Goal: Task Accomplishment & Management: Complete application form

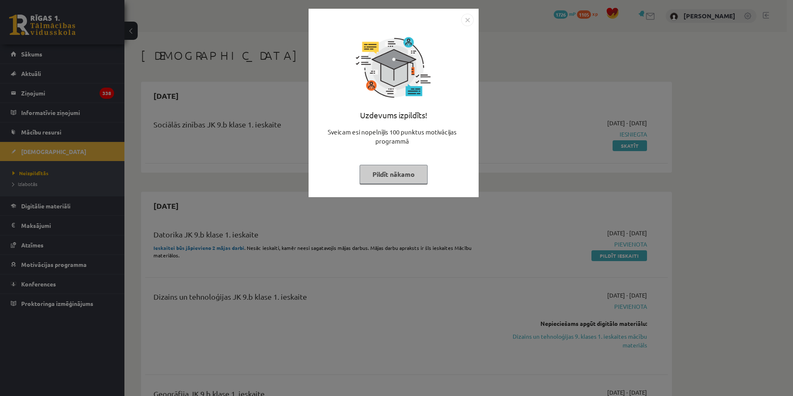
click at [193, 113] on div "Uzdevums izpildīts! Sveicam esi nopelnījis 100 punktus motivācijas programmā Pi…" at bounding box center [396, 198] width 793 height 396
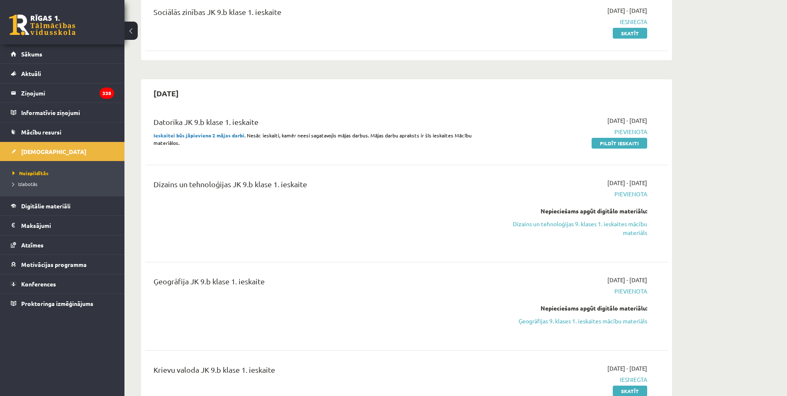
scroll to position [83, 0]
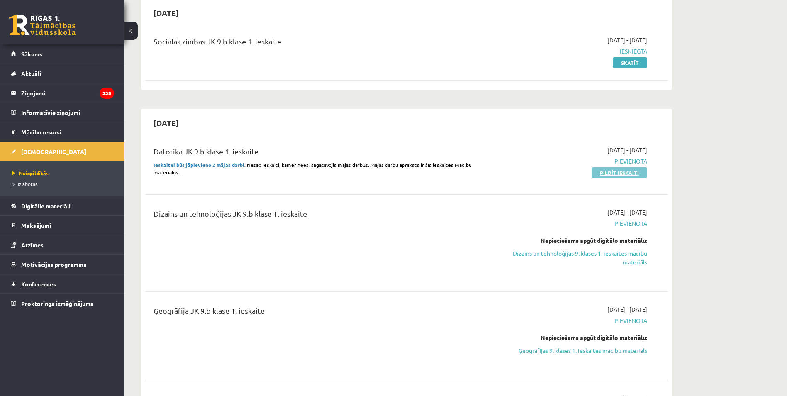
click at [603, 175] on link "Pildīt ieskaiti" at bounding box center [619, 172] width 56 height 11
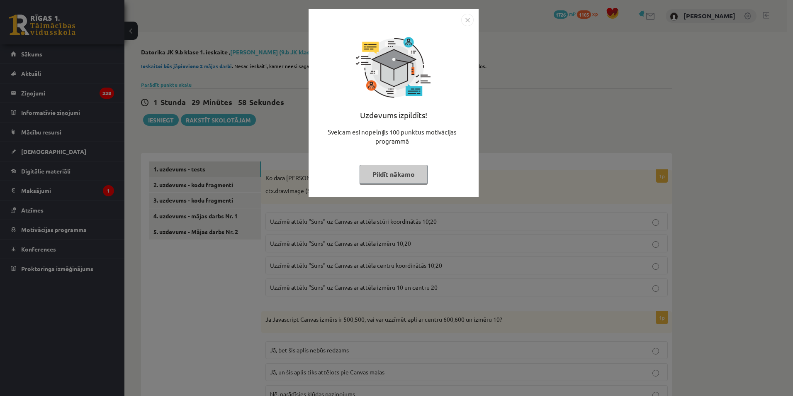
click at [463, 17] on img "Close" at bounding box center [467, 20] width 12 height 12
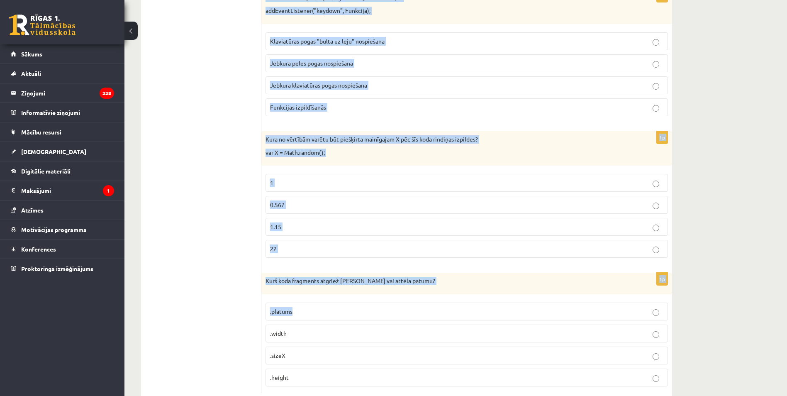
scroll to position [614, 0]
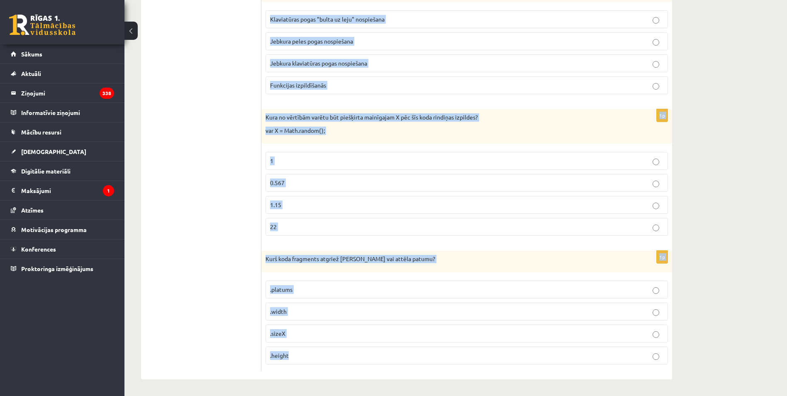
drag, startPoint x: 267, startPoint y: 177, endPoint x: 433, endPoint y: 360, distance: 246.3
copy form "Ko dara koda rindiņa?: ctx.drawImage (Suns, 10, 20); Uzzīmē attēlu "Suns" uz Ca…"
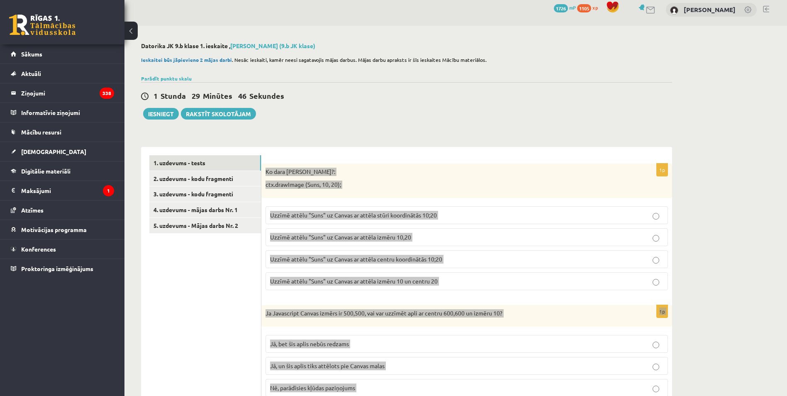
scroll to position [0, 0]
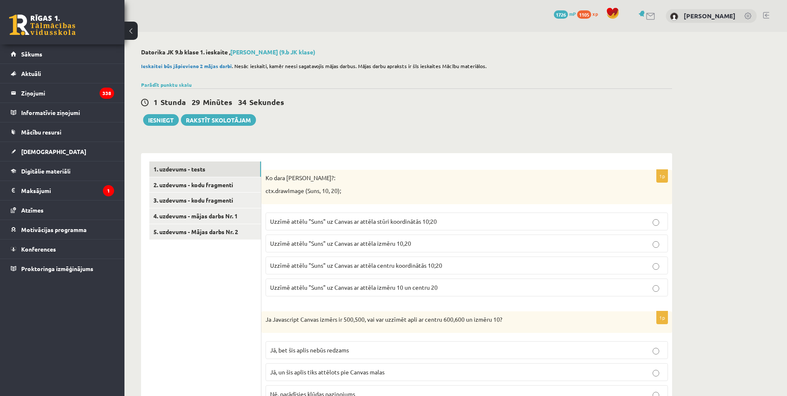
click at [425, 221] on span "Uzzīmē attēlu "Suns" uz Canvas ar attēla stūri koordinātās 10;20" at bounding box center [353, 220] width 167 height 7
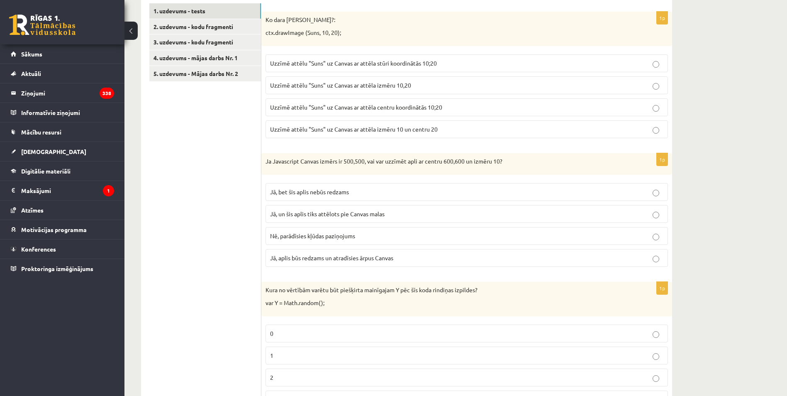
scroll to position [166, 0]
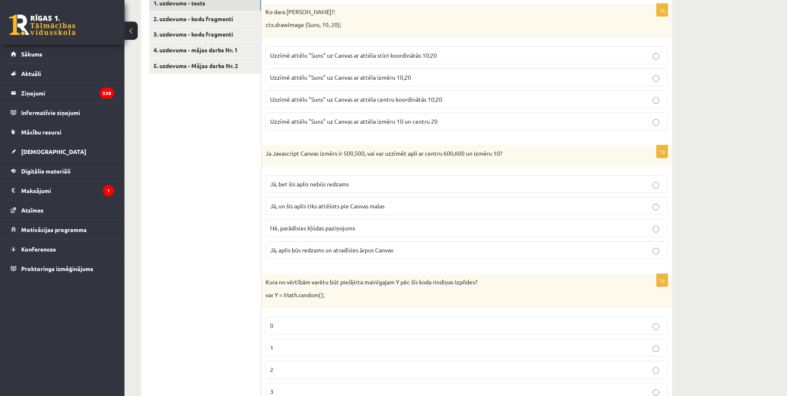
click at [356, 185] on p "Jā, bet šis aplis nebūs redzams" at bounding box center [466, 184] width 393 height 9
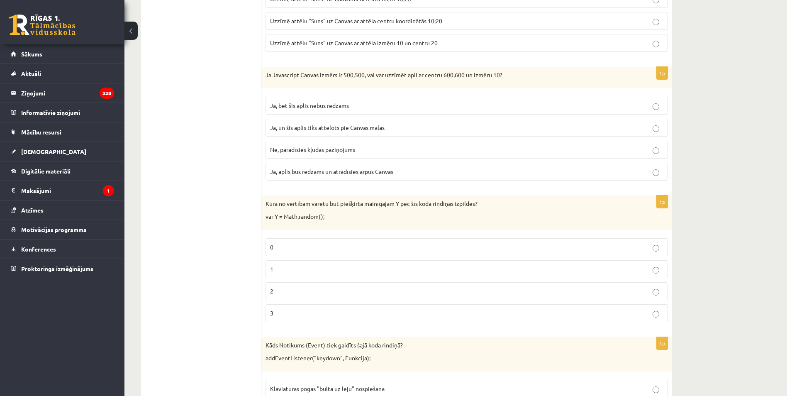
scroll to position [290, 0]
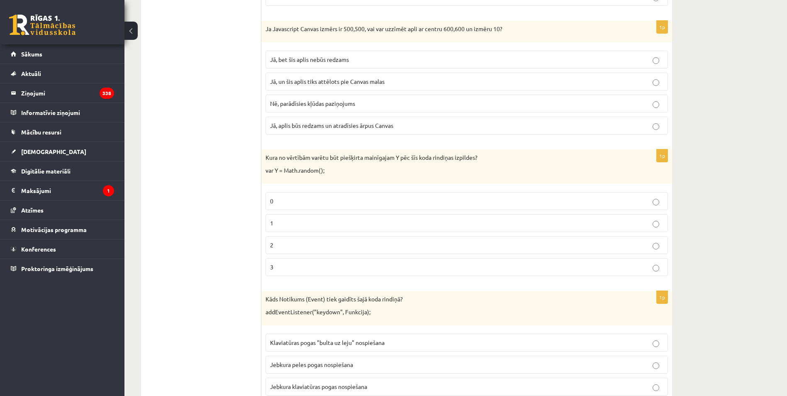
click at [276, 198] on p "0" at bounding box center [466, 201] width 393 height 9
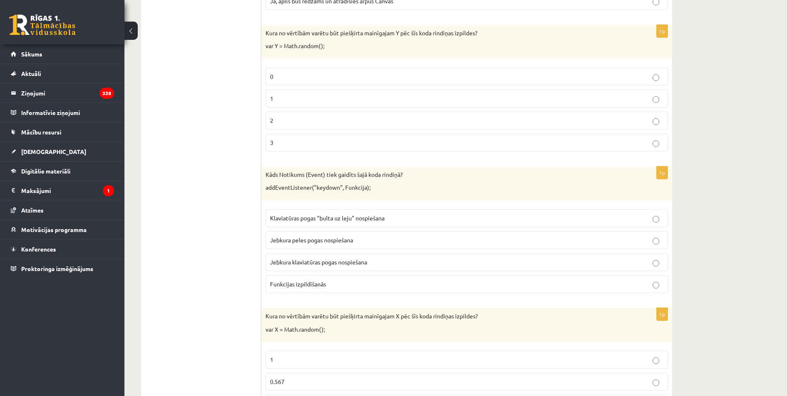
scroll to position [456, 0]
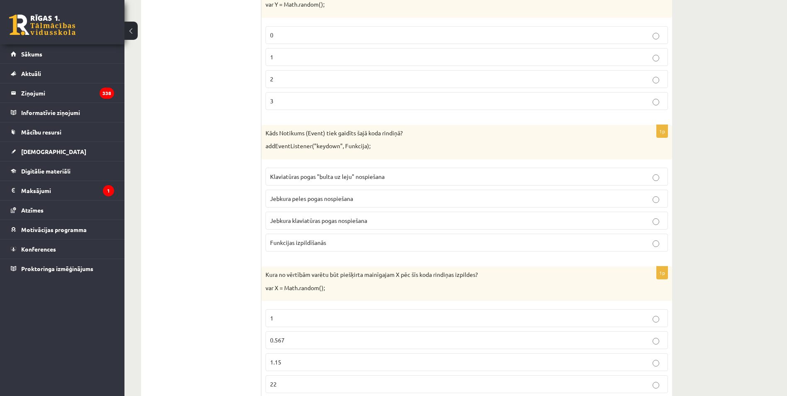
click at [205, 265] on ul "1. uzdevums - tests 2. uzdevums - kodu fragmenti 3. uzdevums - kodu fragmenti 4…" at bounding box center [205, 116] width 112 height 823
click at [373, 220] on p "Jebkura klaviatūras pogas nospiešana" at bounding box center [466, 220] width 393 height 9
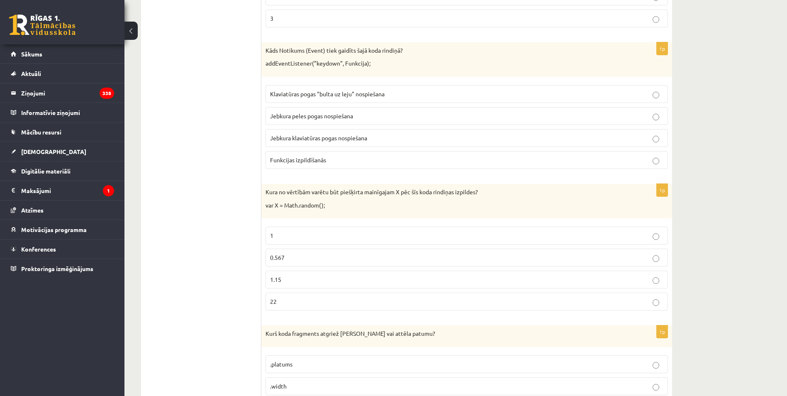
scroll to position [539, 0]
click at [289, 257] on p "0.567" at bounding box center [466, 257] width 393 height 9
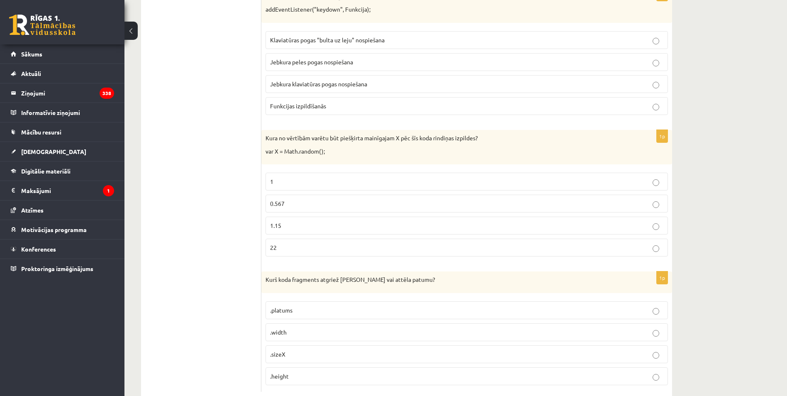
scroll to position [614, 0]
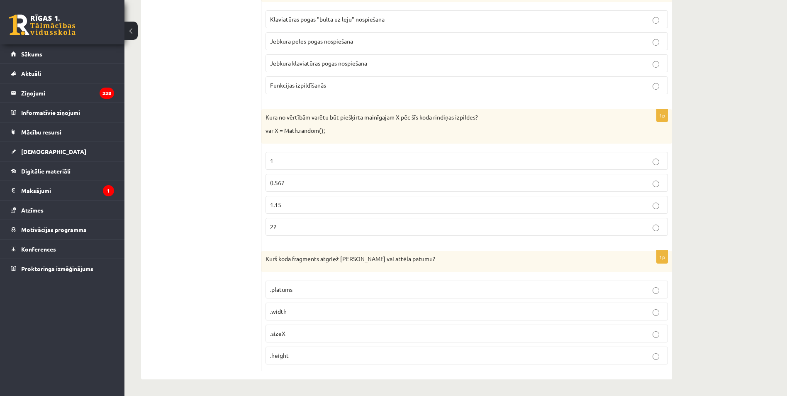
click at [284, 311] on span ".width" at bounding box center [278, 310] width 17 height 7
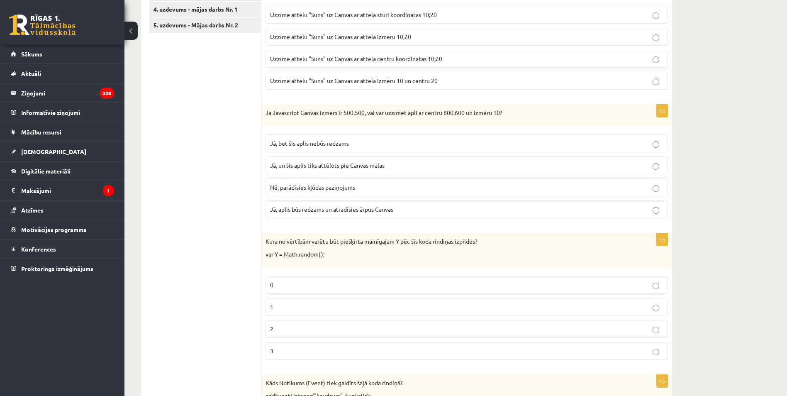
scroll to position [83, 0]
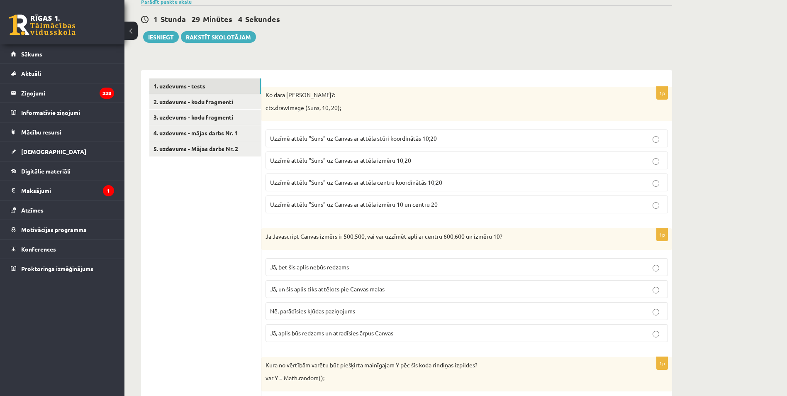
click at [243, 108] on link "2. uzdevums - kodu fragmenti" at bounding box center [205, 101] width 112 height 15
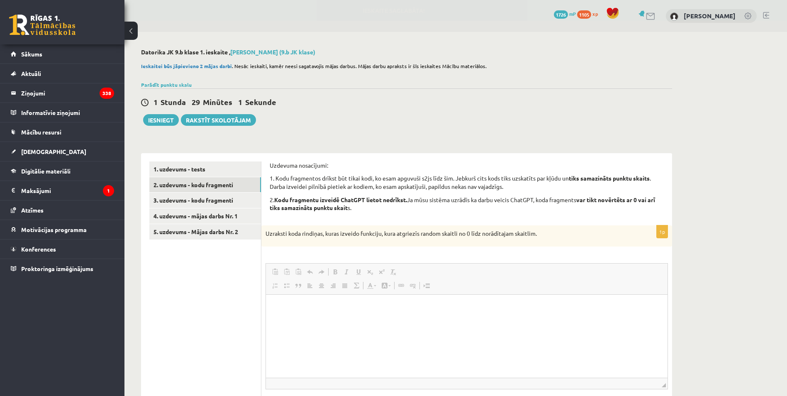
scroll to position [0, 0]
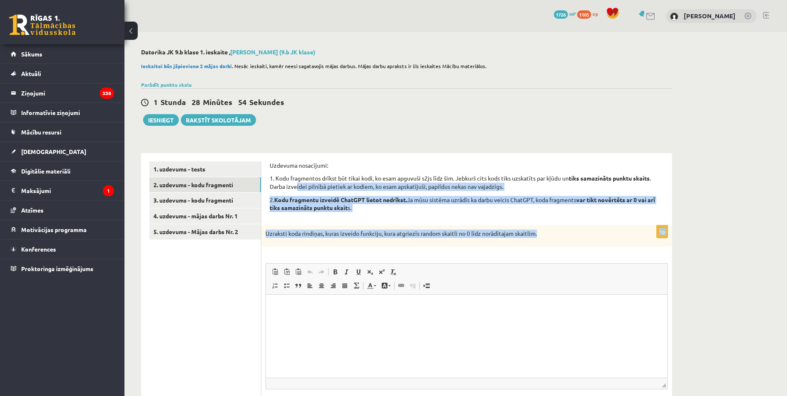
drag, startPoint x: 425, startPoint y: 233, endPoint x: 296, endPoint y: 187, distance: 137.3
click at [315, 193] on div "Uzdevuma nosacījumi: 1. Kodu fragmentos drīkst būt tikai kodi, ko esam apguvuši…" at bounding box center [467, 189] width 394 height 56
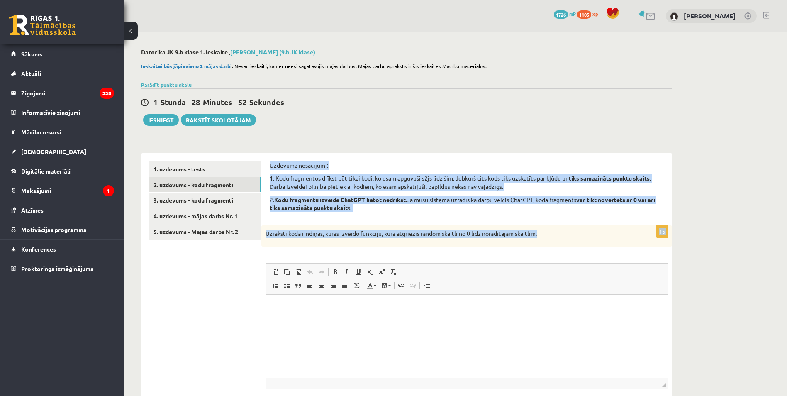
drag, startPoint x: 548, startPoint y: 234, endPoint x: 268, endPoint y: 165, distance: 288.3
copy form "Uzdevuma nosacījumi: 1. Kodu fragmentos drīkst būt tikai kodi, ko esam apguvuši…"
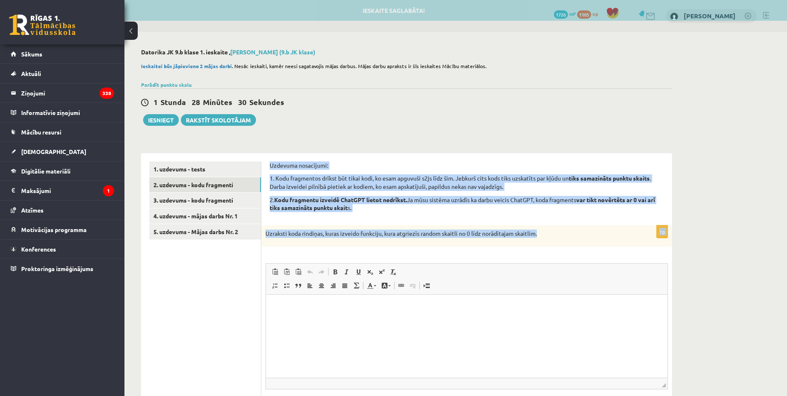
click at [400, 181] on p "1. Kodu fragmentos drīkst būt tikai kodi, ko esam apguvuši s2js līdz šim. Jebku…" at bounding box center [467, 182] width 394 height 16
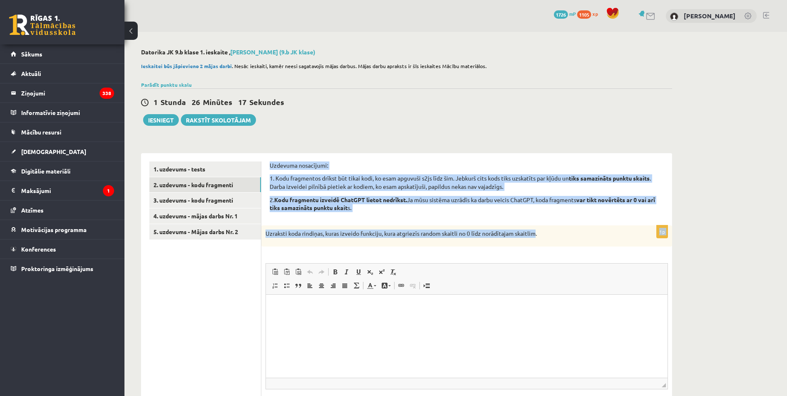
drag, startPoint x: 530, startPoint y: 236, endPoint x: 264, endPoint y: 164, distance: 275.4
copy form "Uzdevuma nosacījumi: 1. Kodu fragmentos drīkst būt tikai kodi, ko esam apguvuši…"
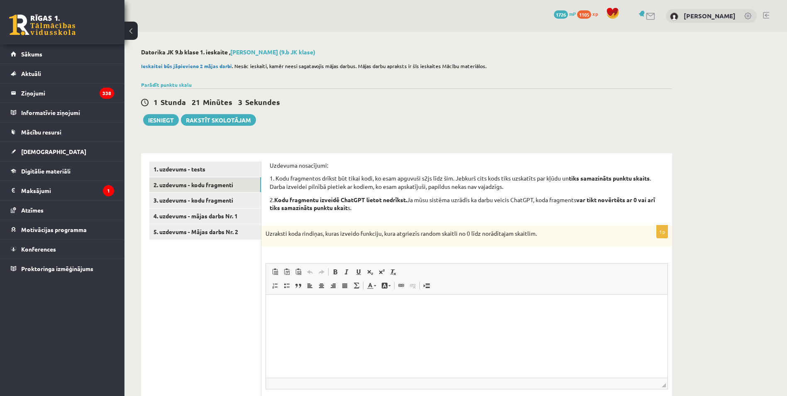
click at [333, 102] on div "1 Stunda 21 Minūtes 3 Sekundes" at bounding box center [406, 102] width 531 height 11
click at [438, 320] on html at bounding box center [466, 306] width 401 height 25
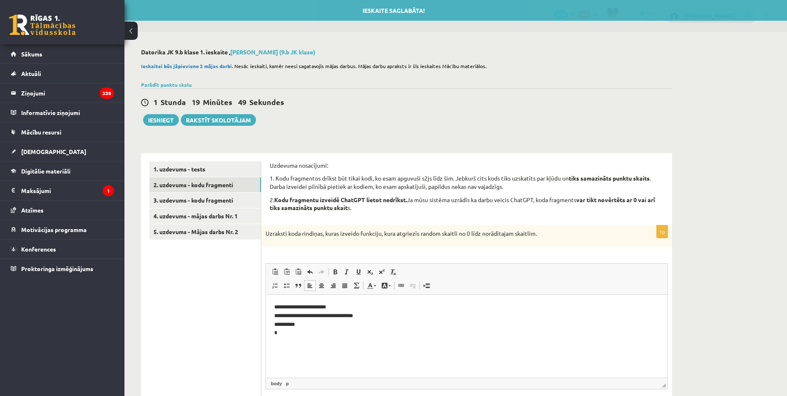
click at [490, 344] on p "**********" at bounding box center [466, 324] width 385 height 43
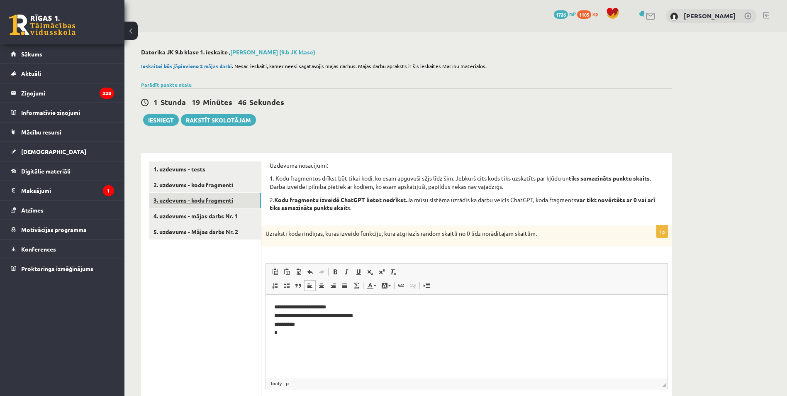
click at [196, 202] on link "3. uzdevums - kodu fragmenti" at bounding box center [205, 199] width 112 height 15
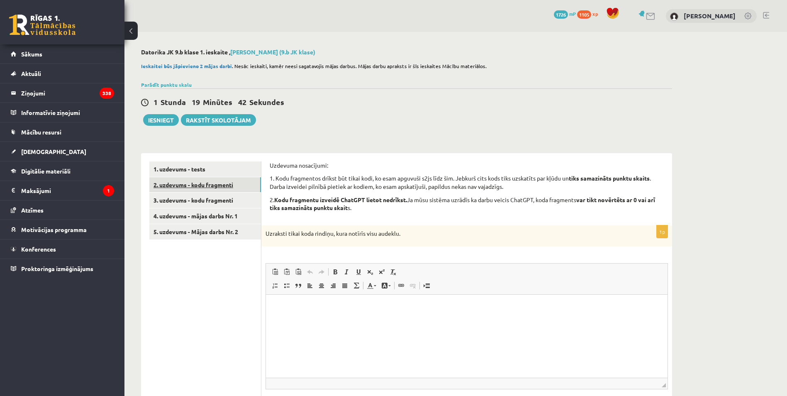
click at [233, 192] on link "2. uzdevums - kodu fragmenti" at bounding box center [205, 184] width 112 height 15
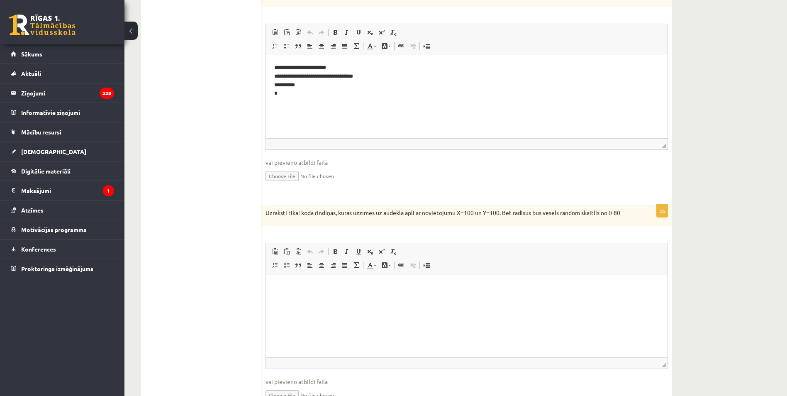
scroll to position [249, 0]
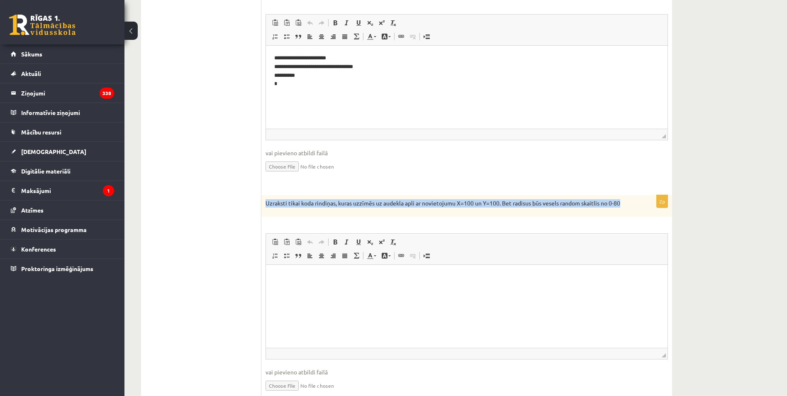
drag, startPoint x: 620, startPoint y: 202, endPoint x: 266, endPoint y: 204, distance: 353.7
click at [267, 204] on div "Uzraksti tikai koda rindiņas, kuras uzzīmēs uz audekla apli ar novietojumu X=10…" at bounding box center [466, 206] width 411 height 22
copy p "Uzraksti tikai koda rindiņas, kuras uzzīmēs uz audekla apli ar novietojumu X=10…"
click at [217, 133] on ul "1. uzdevums - tests 2. uzdevums - kodu fragmenti 3. uzdevums - kodu fragmenti 4…" at bounding box center [205, 275] width 112 height 725
click at [218, 180] on ul "1. uzdevums - tests 2. uzdevums - kodu fragmenti 3. uzdevums - kodu fragmenti 4…" at bounding box center [205, 275] width 112 height 725
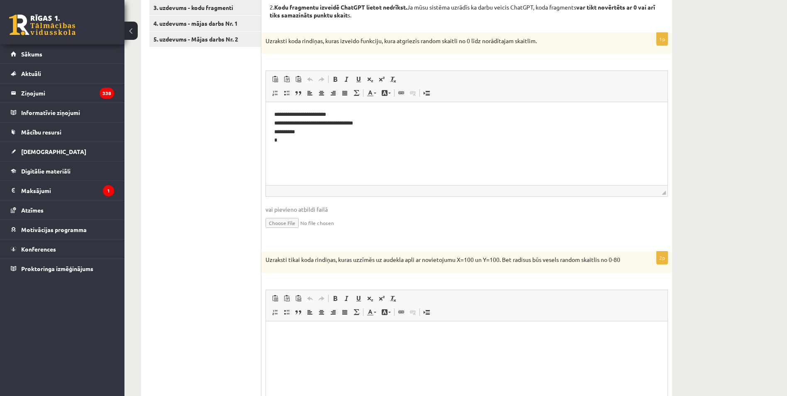
scroll to position [290, 0]
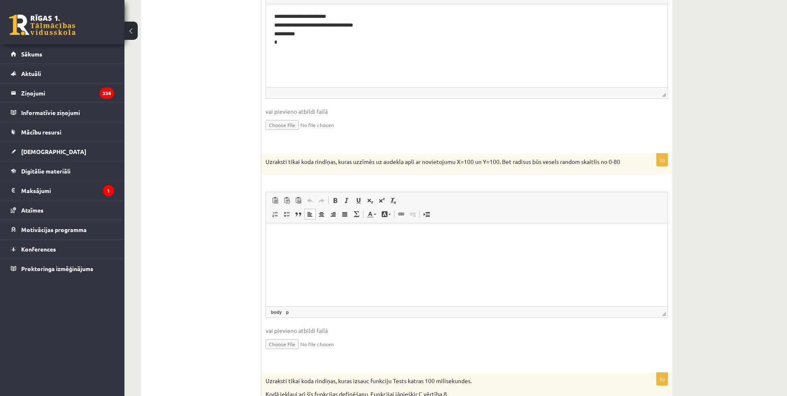
click at [364, 248] on html at bounding box center [466, 235] width 401 height 25
click at [208, 281] on ul "1. uzdevums - tests 2. uzdevums - kodu fragmenti 3. uzdevums - kodu fragmenti 4…" at bounding box center [205, 233] width 112 height 725
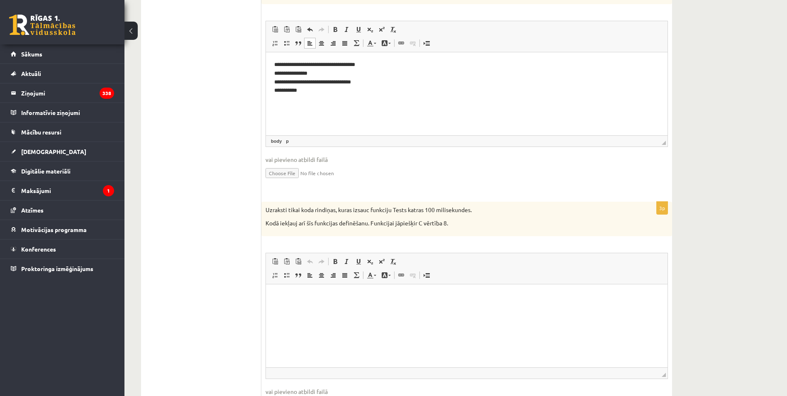
scroll to position [498, 0]
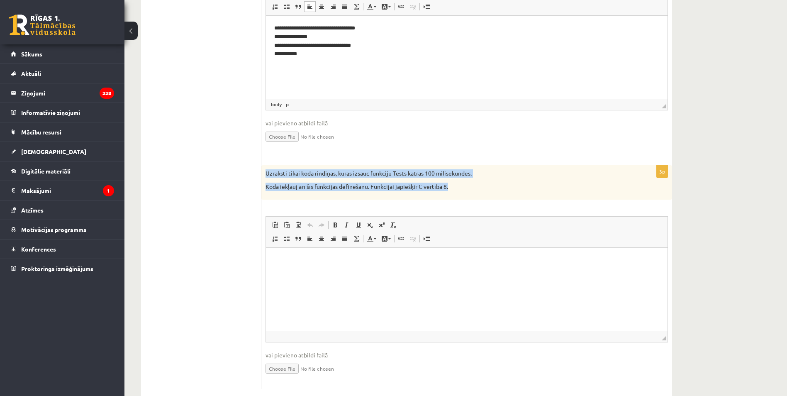
drag, startPoint x: 459, startPoint y: 190, endPoint x: 265, endPoint y: 170, distance: 195.5
click at [265, 170] on div "Uzraksti tikai koda rindiņas, kuras izsauc funkciju Tests katras 100 milisekund…" at bounding box center [466, 182] width 411 height 34
copy div "Uzraksti tikai koda rindiņas, kuras izsauc funkciju Tests katras 100 milisekund…"
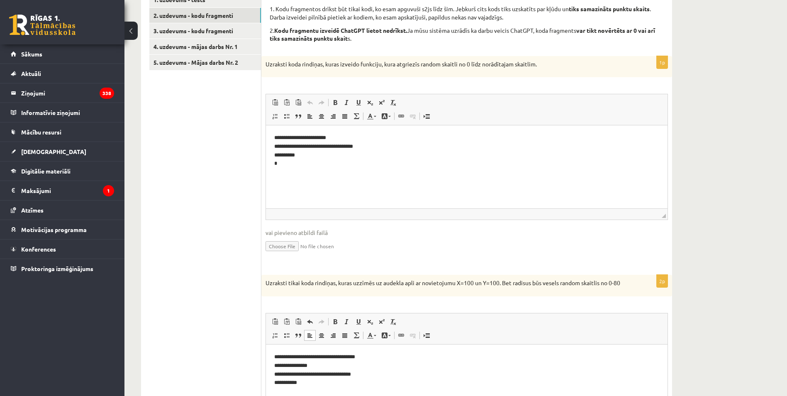
scroll to position [166, 0]
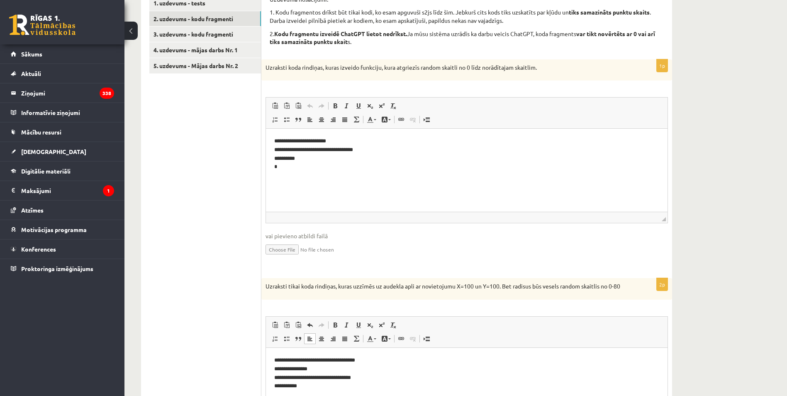
click at [231, 318] on ul "1. uzdevums - tests 2. uzdevums - kodu fragmenti 3. uzdevums - kodu fragmenti 4…" at bounding box center [205, 357] width 112 height 725
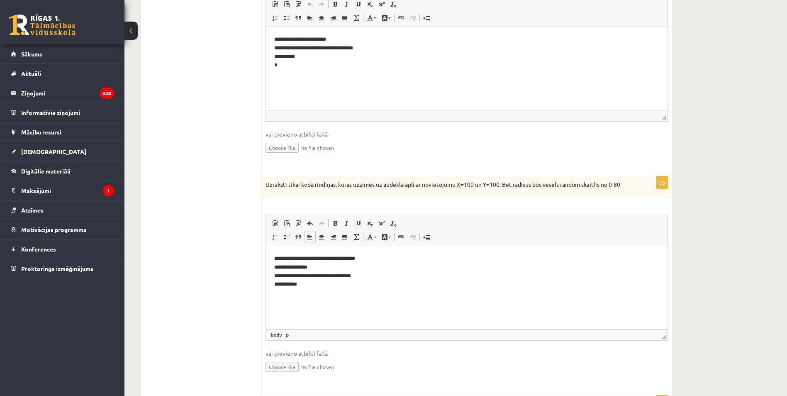
scroll to position [415, 0]
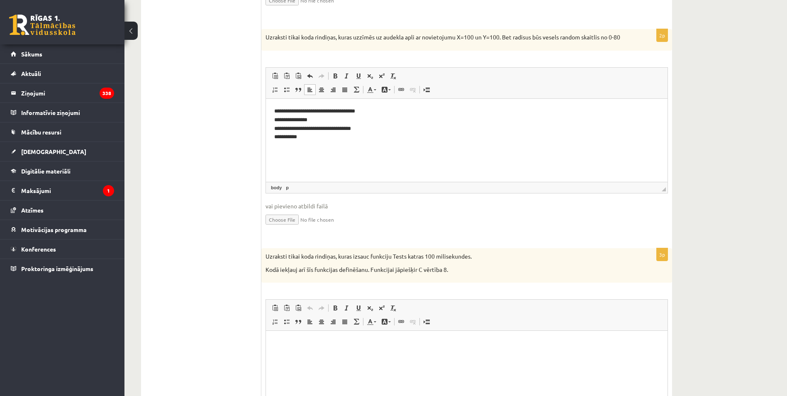
click at [375, 356] on html at bounding box center [466, 343] width 401 height 25
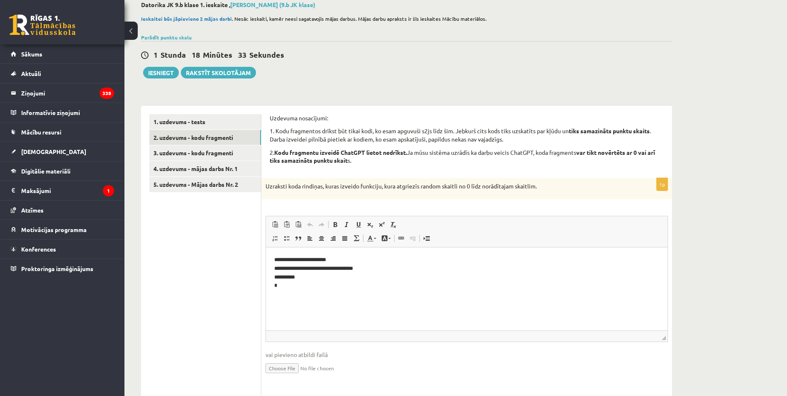
scroll to position [0, 0]
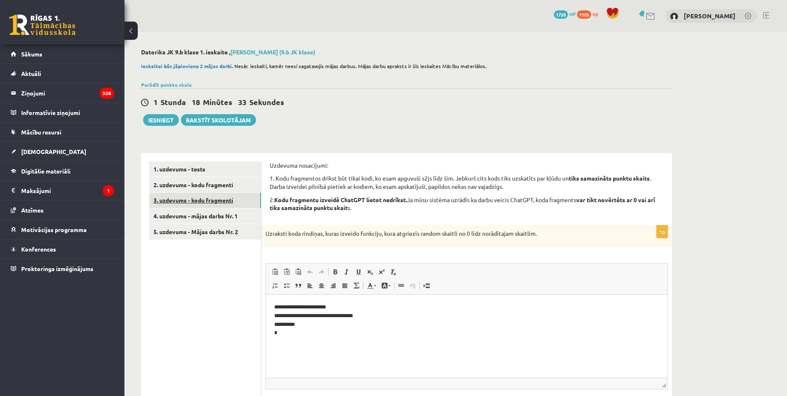
click at [208, 202] on link "3. uzdevums - kodu fragmenti" at bounding box center [205, 199] width 112 height 15
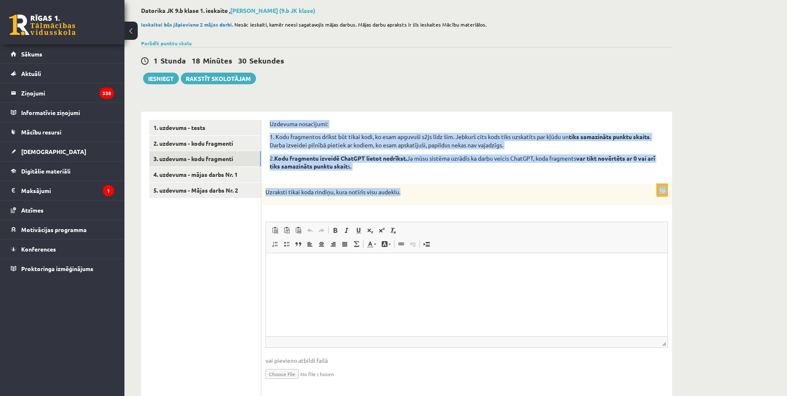
drag, startPoint x: 267, startPoint y: 117, endPoint x: 447, endPoint y: 182, distance: 192.0
copy form "Uzdevuma nosacījumi: 1. Kodu fragmentos drīkst būt tikai kodi, ko esam apguvuši…"
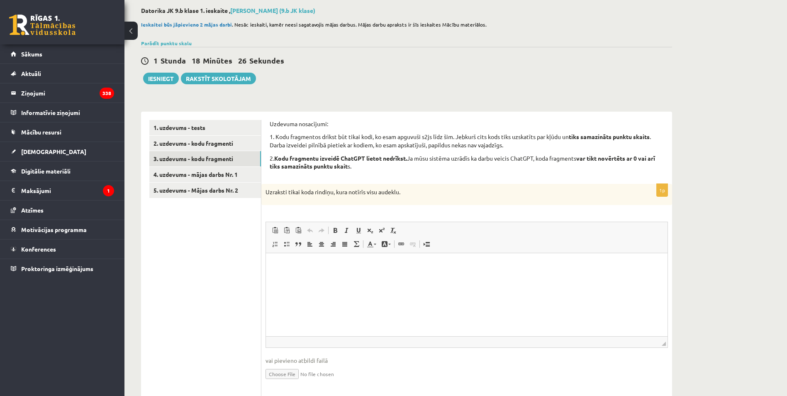
drag, startPoint x: 422, startPoint y: 289, endPoint x: 424, endPoint y: 286, distance: 4.3
click at [423, 278] on html at bounding box center [466, 265] width 401 height 25
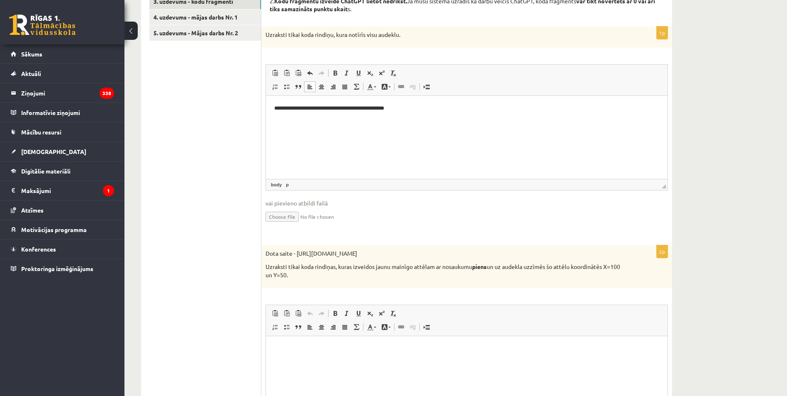
scroll to position [207, 0]
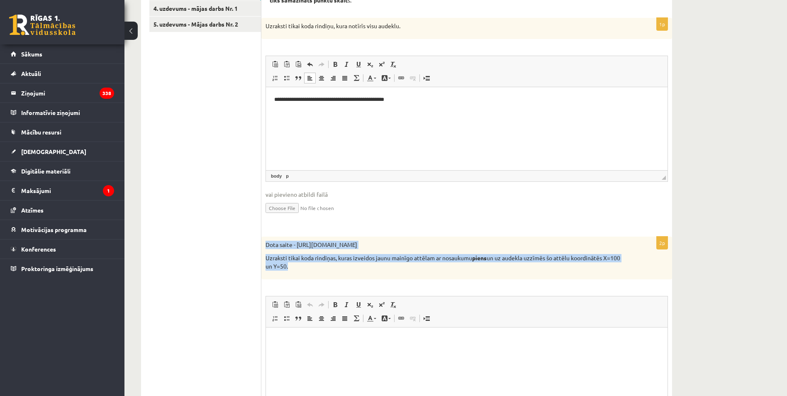
drag, startPoint x: 262, startPoint y: 241, endPoint x: 335, endPoint y: 273, distance: 79.1
click at [334, 273] on div "Dota saite - https://clipart4school.com/wp-content/uploads/2018/03/free-milk-cl…" at bounding box center [466, 257] width 411 height 43
copy div "Dota saite - https://clipart4school.com/wp-content/uploads/2018/03/free-milk-cl…"
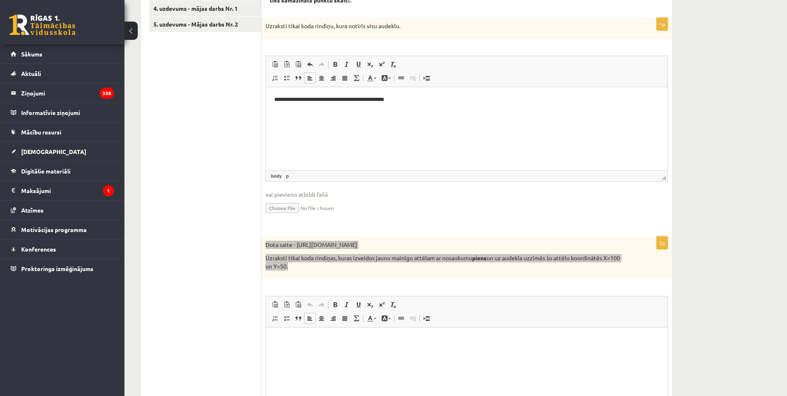
click at [400, 352] on html at bounding box center [466, 339] width 401 height 25
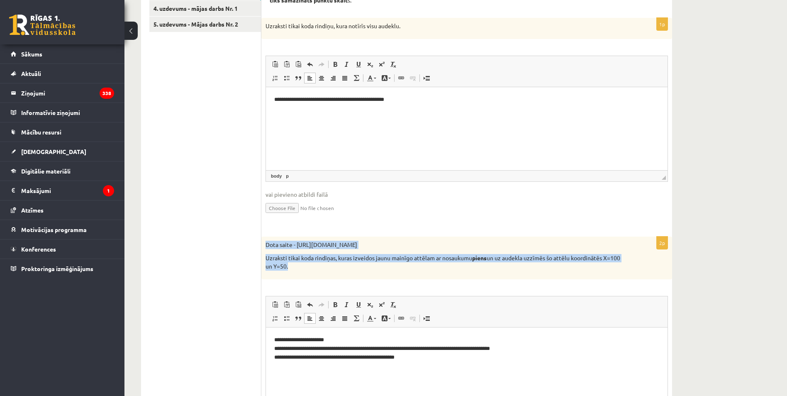
click at [321, 256] on p "Uzraksti tikai koda rindiņas, kuras izveidos jaunu mainīgo attēlam ar nosaukumu…" at bounding box center [445, 262] width 361 height 16
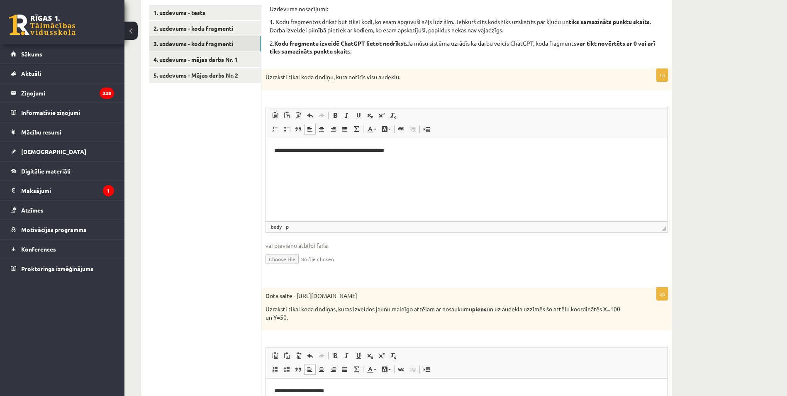
scroll to position [0, 0]
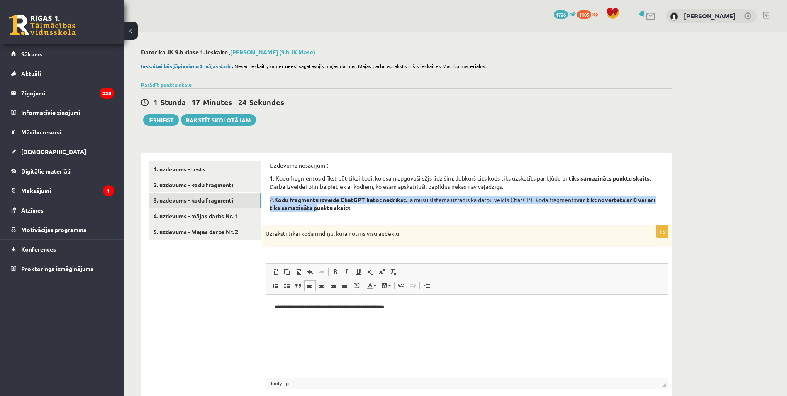
drag, startPoint x: 268, startPoint y: 199, endPoint x: 325, endPoint y: 215, distance: 59.2
drag, startPoint x: 325, startPoint y: 215, endPoint x: 306, endPoint y: 209, distance: 20.1
click at [306, 209] on strong "var tikt novērtēts ar 0 vai arī tiks samazināts punktu skait" at bounding box center [462, 204] width 385 height 16
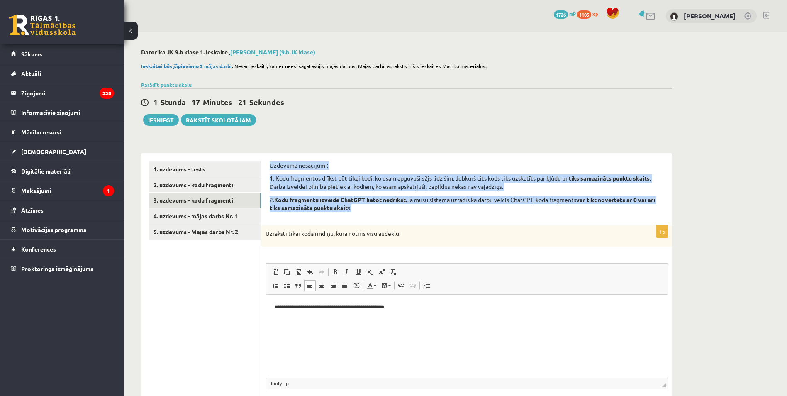
drag, startPoint x: 268, startPoint y: 161, endPoint x: 388, endPoint y: 207, distance: 128.4
copy div "Uzdevuma nosacījumi: 1. Kodu fragmentos drīkst būt tikai kodi, ko esam apguvuši…"
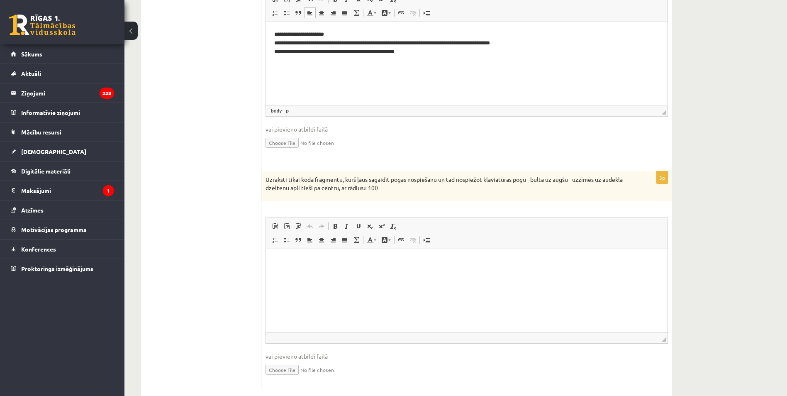
scroll to position [532, 0]
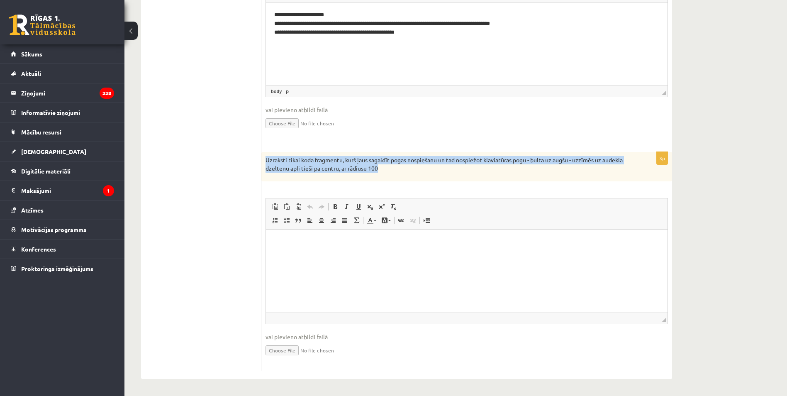
drag, startPoint x: 267, startPoint y: 155, endPoint x: 416, endPoint y: 177, distance: 150.9
click at [416, 177] on div "Uzraksti tikai koda fragmentu, kurš ļaus sagaidīt pogas nospiešanu un tad nospi…" at bounding box center [466, 166] width 411 height 29
copy p "Uzraksti tikai koda fragmentu, kurš ļaus sagaidīt pogas nospiešanu un tad nospi…"
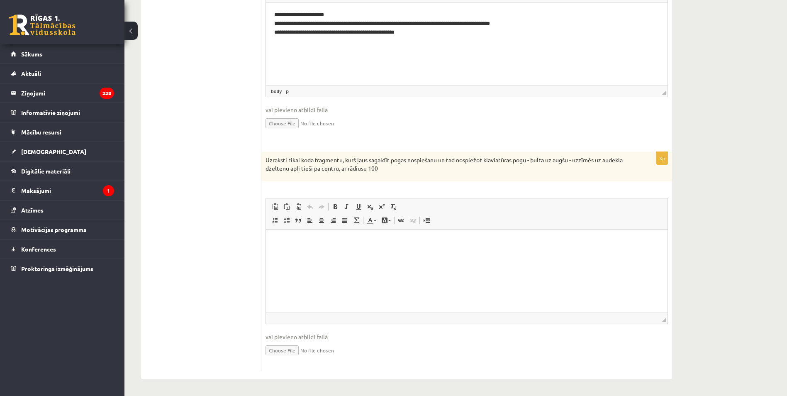
click at [232, 322] on ul "1. uzdevums - tests 2. uzdevums - kodu fragmenti 3. uzdevums - kodu fragmenti 4…" at bounding box center [205, -1] width 112 height 741
click at [314, 255] on html at bounding box center [466, 241] width 401 height 25
drag, startPoint x: 440, startPoint y: 273, endPoint x: 362, endPoint y: 275, distance: 77.1
click at [362, 275] on p "**********" at bounding box center [463, 275] width 379 height 61
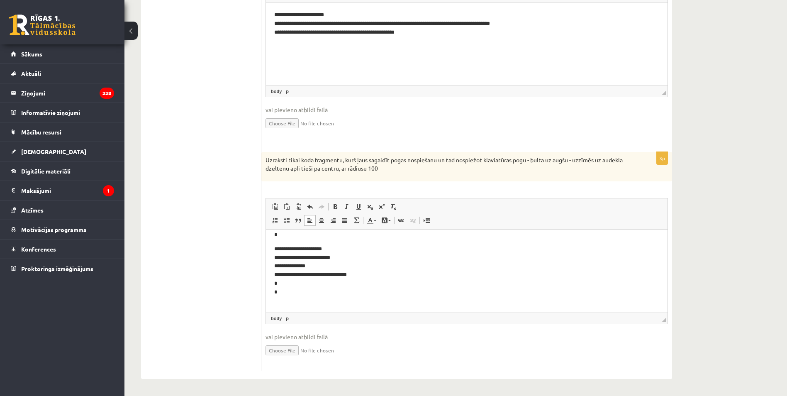
drag, startPoint x: 219, startPoint y: 255, endPoint x: 264, endPoint y: 258, distance: 45.3
click at [220, 255] on ul "1. uzdevums - tests 2. uzdevums - kodu fragmenti 3. uzdevums - kodu fragmenti 4…" at bounding box center [205, -1] width 112 height 741
click at [233, 293] on ul "1. uzdevums - tests 2. uzdevums - kodu fragmenti 3. uzdevums - kodu fragmenti 4…" at bounding box center [205, -1] width 112 height 741
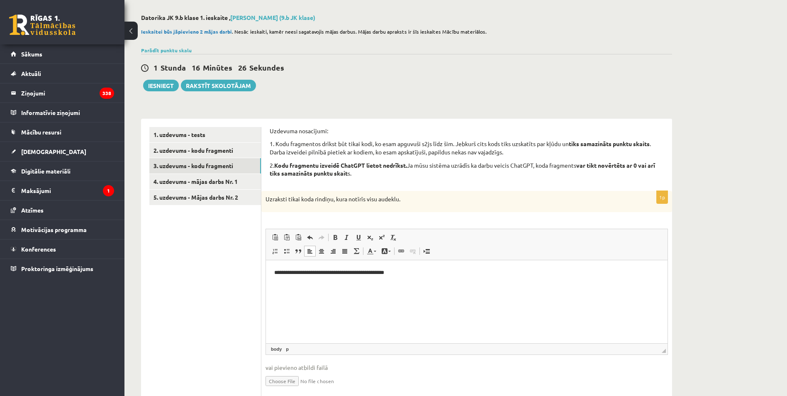
scroll to position [0, 0]
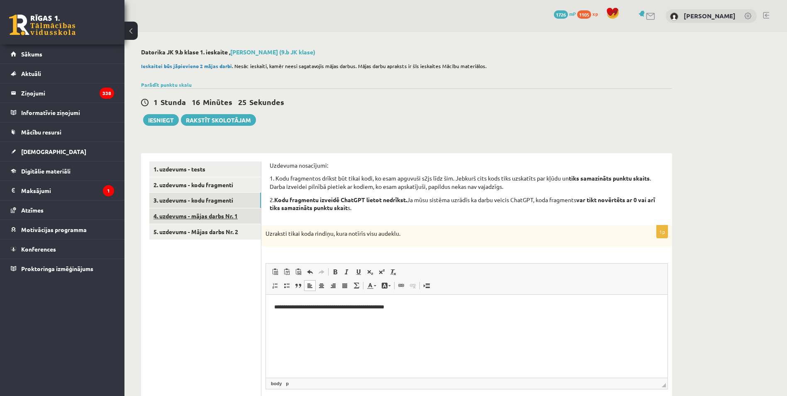
click at [224, 216] on link "4. uzdevums - mājas darbs Nr. 1" at bounding box center [205, 215] width 112 height 15
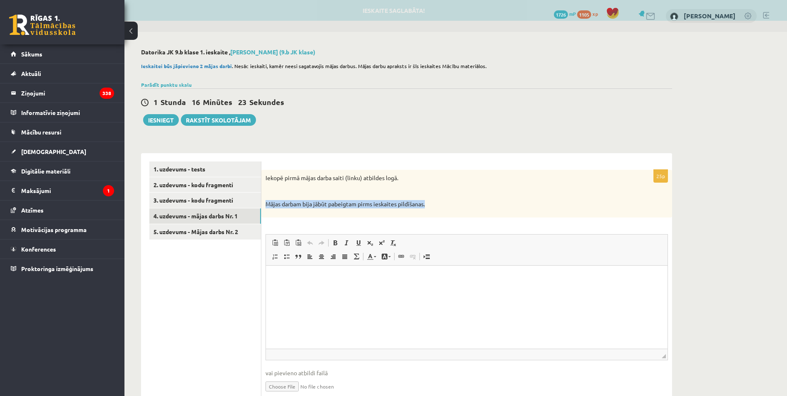
drag, startPoint x: 440, startPoint y: 207, endPoint x: 321, endPoint y: 190, distance: 120.7
click at [320, 190] on div "Iekopē pirmā mājas darba saiti (linku) atbildes logā. Mājas darbam bija jābūt p…" at bounding box center [466, 194] width 411 height 48
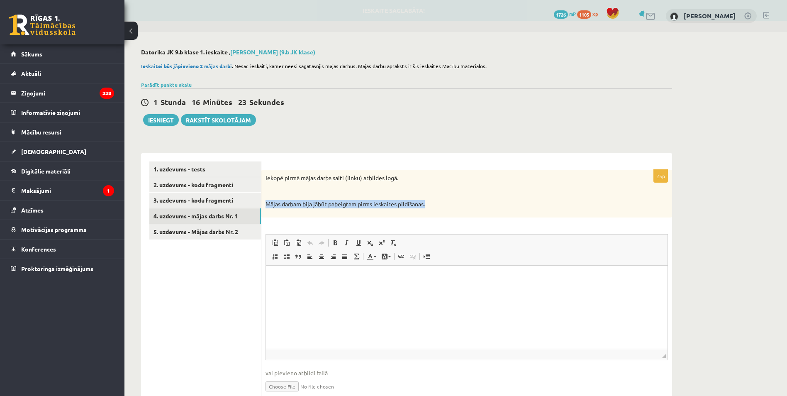
drag, startPoint x: 321, startPoint y: 190, endPoint x: 462, endPoint y: 184, distance: 141.1
click at [462, 184] on div "Iekopē pirmā mājas darba saiti (linku) atbildes logā. Mājas darbam bija jābūt p…" at bounding box center [466, 194] width 411 height 48
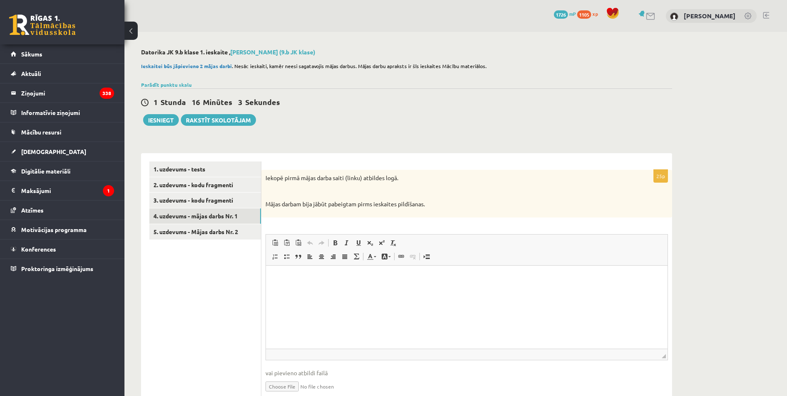
click at [395, 288] on html at bounding box center [466, 277] width 401 height 25
click at [369, 155] on div "25p Iekopē pirmā mājas darba saiti (linku) atbildes logā. Mājas darbam bija jāb…" at bounding box center [466, 284] width 411 height 262
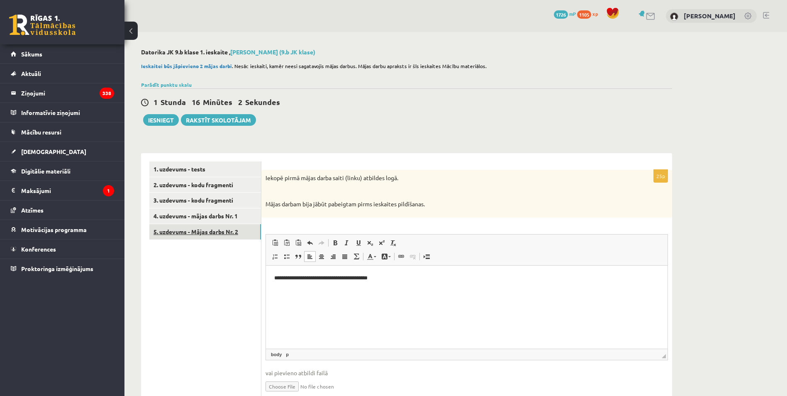
click at [206, 228] on link "5. uzdevums - Mājas darbs Nr. 2" at bounding box center [205, 231] width 112 height 15
click at [430, 290] on html at bounding box center [466, 277] width 401 height 25
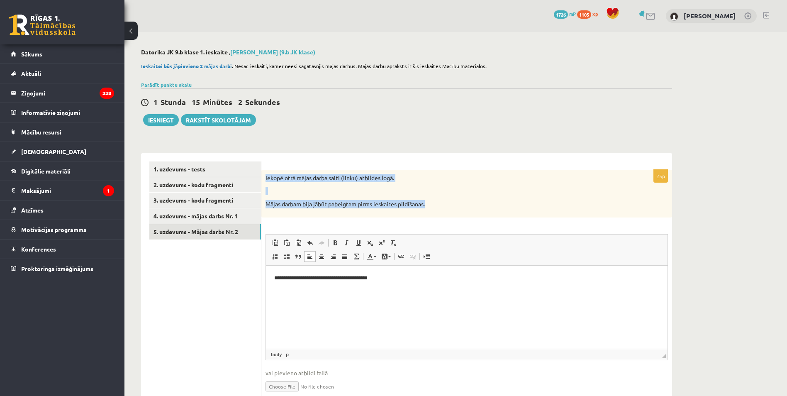
drag, startPoint x: 409, startPoint y: 201, endPoint x: 262, endPoint y: 175, distance: 148.6
click at [262, 175] on div "Iekopē otrā mājas darba saiti (linku) atbildes logā. Mājas darbam bija jābūt pa…" at bounding box center [466, 194] width 411 height 48
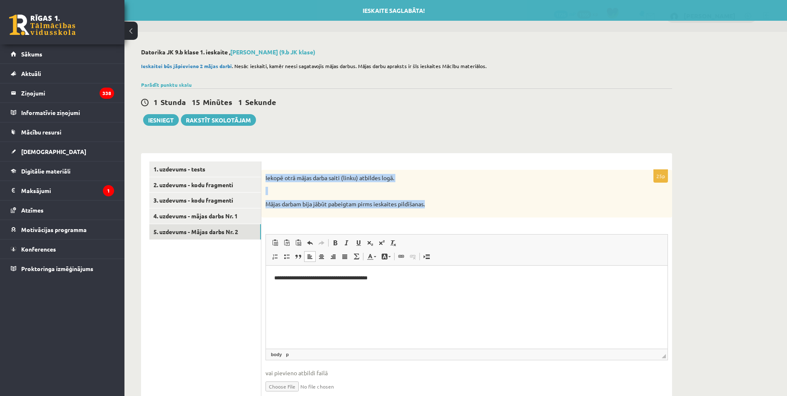
drag, startPoint x: 262, startPoint y: 175, endPoint x: 357, endPoint y: 182, distance: 95.2
click at [357, 182] on p "Iekopē otrā mājas darba saiti (linku) atbildes logā." at bounding box center [445, 178] width 361 height 8
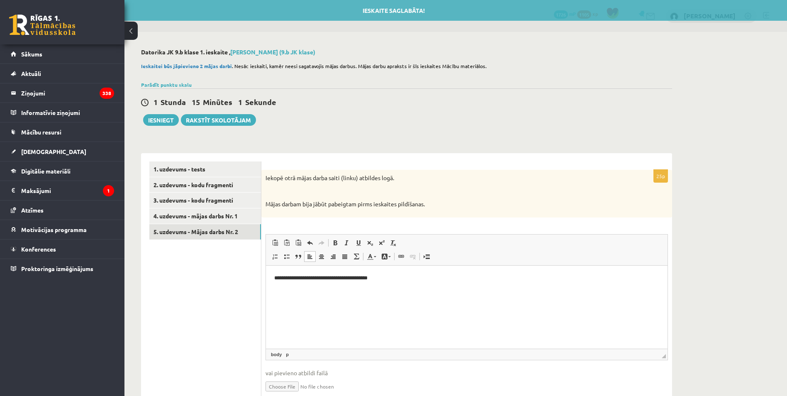
click at [355, 180] on p "Iekopē otrā mājas darba saiti (linku) atbildes logā." at bounding box center [445, 178] width 361 height 8
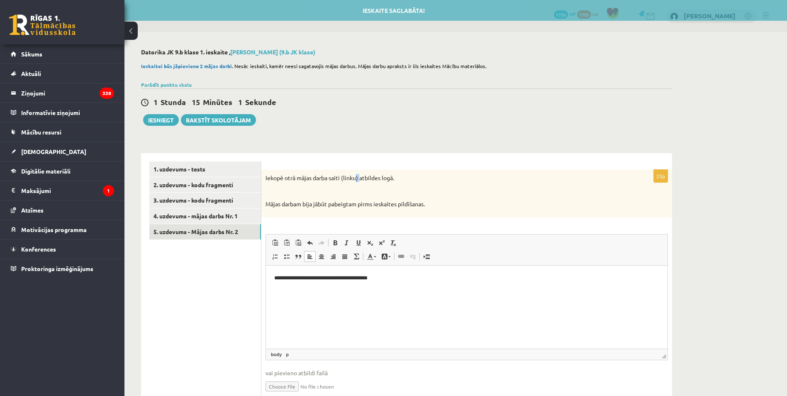
click at [355, 180] on p "Iekopē otrā mājas darba saiti (linku) atbildes logā." at bounding box center [445, 178] width 361 height 8
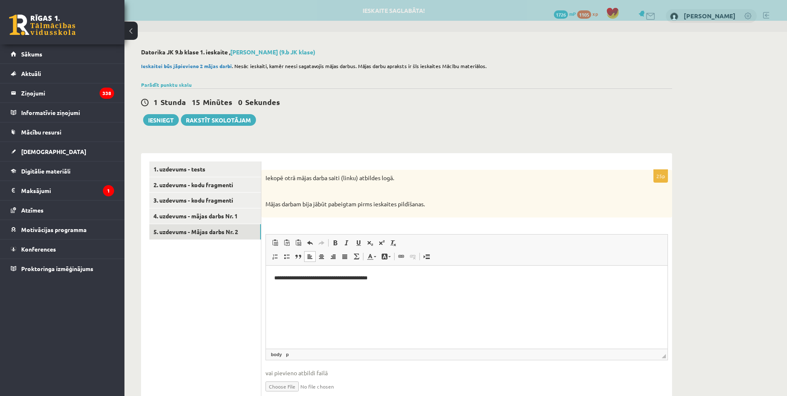
drag, startPoint x: 355, startPoint y: 180, endPoint x: 407, endPoint y: 196, distance: 54.2
click at [404, 196] on div "Iekopē otrā mājas darba saiti (linku) atbildes logā. Mājas darbam bija jābūt pa…" at bounding box center [466, 194] width 411 height 48
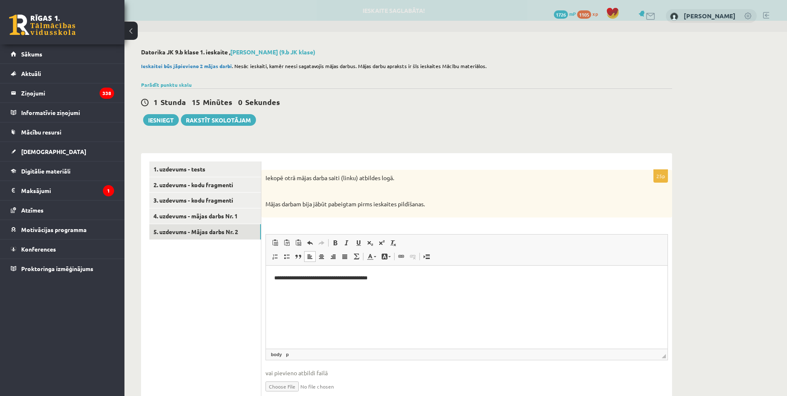
click at [416, 197] on div "Iekopē otrā mājas darba saiti (linku) atbildes logā. Mājas darbam bija jābūt pa…" at bounding box center [466, 194] width 411 height 48
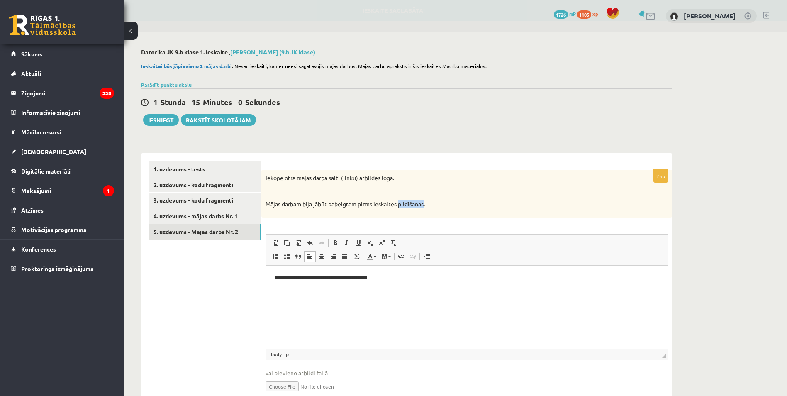
click at [416, 197] on div "Iekopē otrā mājas darba saiti (linku) atbildes logā. Mājas darbam bija jābūt pa…" at bounding box center [466, 194] width 411 height 48
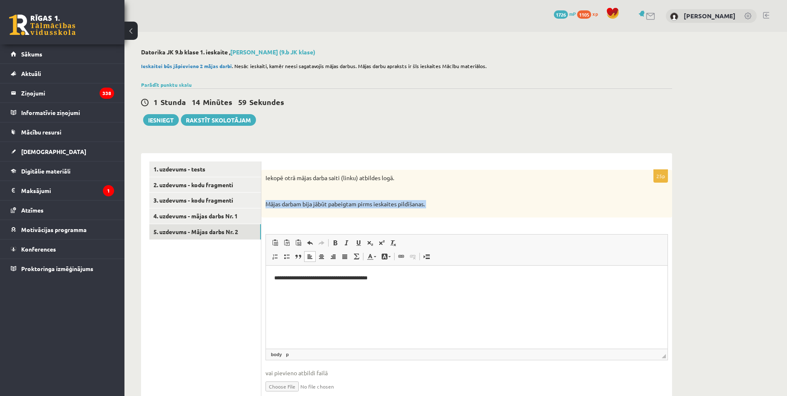
click at [416, 197] on div "Iekopē otrā mājas darba saiti (linku) atbildes logā. Mājas darbam bija jābūt pa…" at bounding box center [466, 194] width 411 height 48
click at [415, 197] on div "Iekopē otrā mājas darba saiti (linku) atbildes logā. Mājas darbam bija jābūt pa…" at bounding box center [466, 194] width 411 height 48
click at [269, 179] on p "Iekopē otrā mājas darba saiti (linku) atbildes logā." at bounding box center [445, 178] width 361 height 8
drag, startPoint x: 265, startPoint y: 177, endPoint x: 464, endPoint y: 214, distance: 202.2
click at [464, 215] on div "Iekopē otrā mājas darba saiti (linku) atbildes logā. Mājas darbam bija jābūt pa…" at bounding box center [466, 194] width 411 height 48
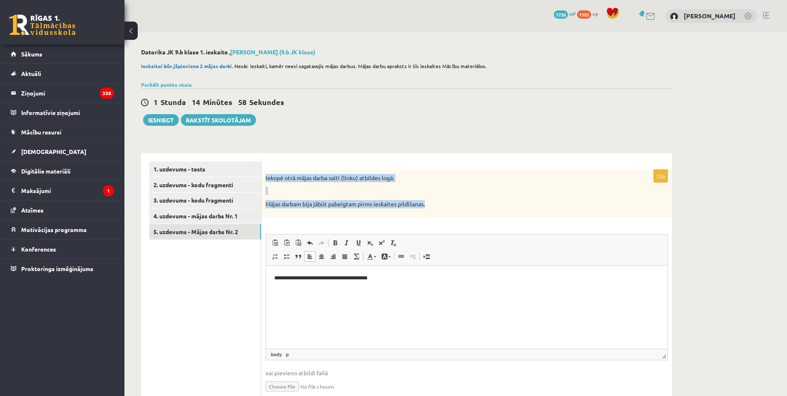
click at [304, 197] on div "Iekopē otrā mājas darba saiti (linku) atbildes logā. Mājas darbam bija jābūt pa…" at bounding box center [466, 194] width 411 height 48
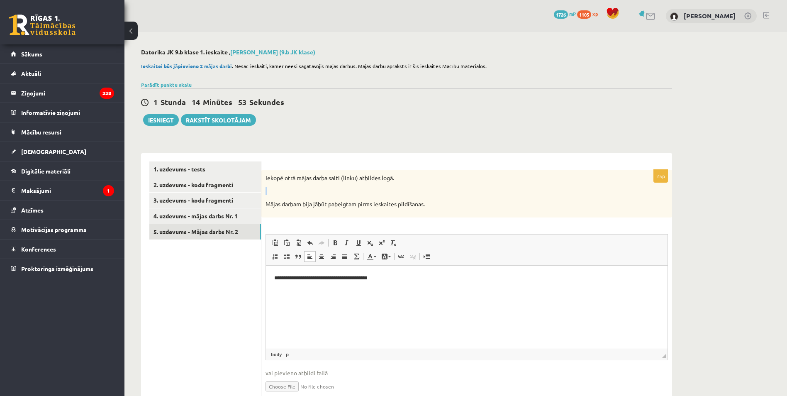
drag, startPoint x: 275, startPoint y: 190, endPoint x: 266, endPoint y: 191, distance: 8.8
click at [266, 191] on p at bounding box center [445, 191] width 361 height 8
click at [271, 191] on p at bounding box center [445, 191] width 361 height 8
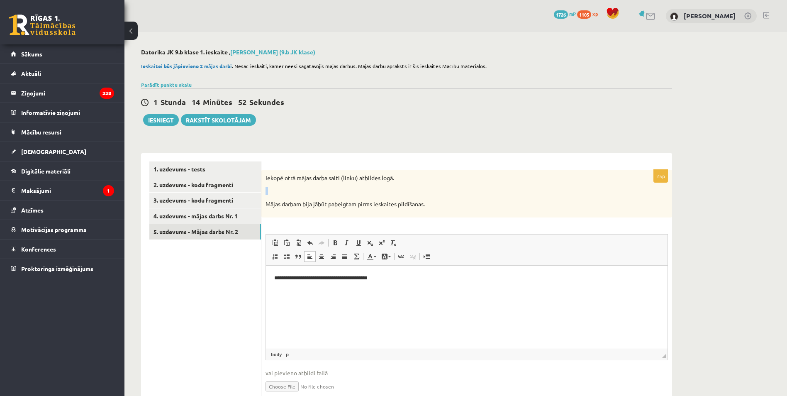
click at [271, 191] on p at bounding box center [445, 191] width 361 height 8
click at [270, 191] on p at bounding box center [445, 191] width 361 height 8
click at [265, 183] on div "Iekopē otrā mājas darba saiti (linku) atbildes logā. Mājas darbam bija jābūt pa…" at bounding box center [466, 194] width 411 height 48
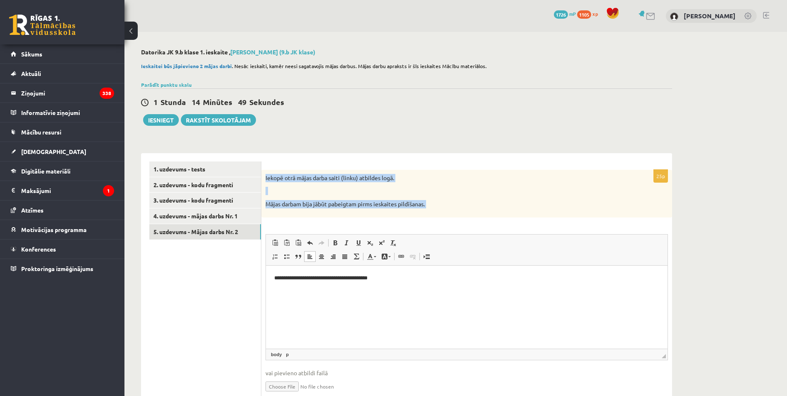
drag, startPoint x: 265, startPoint y: 178, endPoint x: 440, endPoint y: 220, distance: 180.0
click at [440, 221] on div "**********" at bounding box center [466, 288] width 411 height 237
drag, startPoint x: 440, startPoint y: 220, endPoint x: 328, endPoint y: 187, distance: 116.4
click at [328, 187] on p at bounding box center [445, 191] width 361 height 8
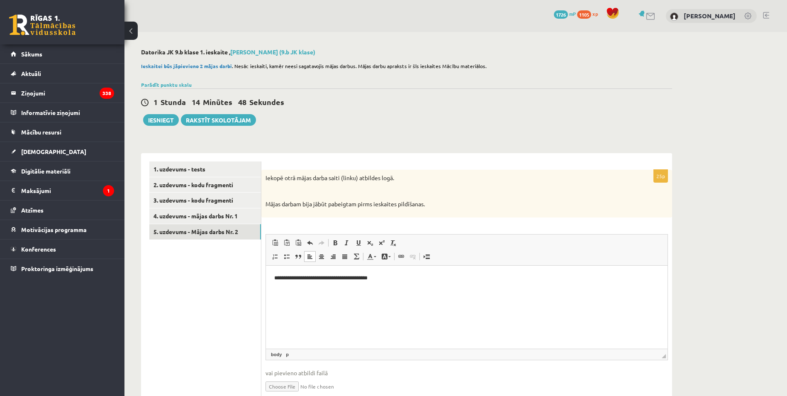
click at [328, 187] on p at bounding box center [445, 191] width 361 height 8
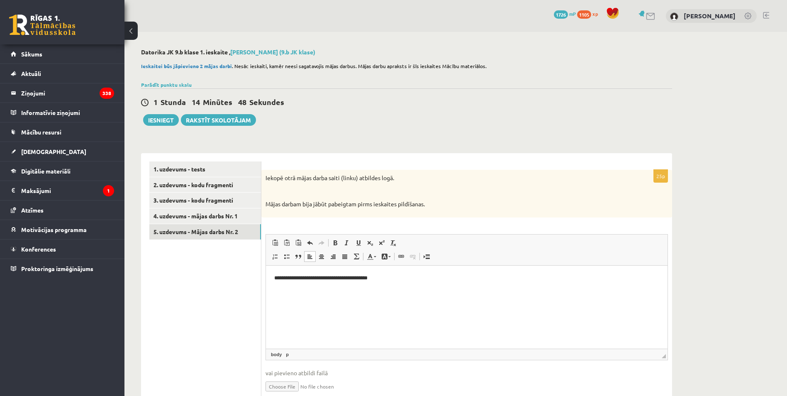
click at [299, 181] on p "Iekopē otrā mājas darba saiti (linku) atbildes logā." at bounding box center [445, 178] width 361 height 8
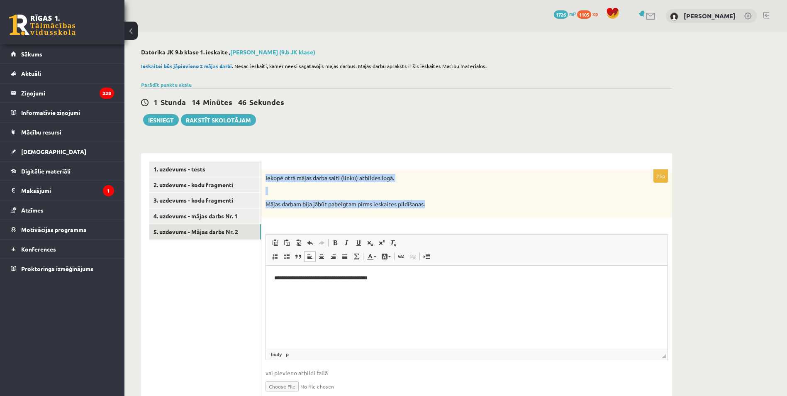
drag, startPoint x: 265, startPoint y: 176, endPoint x: 456, endPoint y: 205, distance: 192.5
click at [456, 205] on div "Iekopē otrā mājas darba saiti (linku) atbildes logā. Mājas darbam bija jābūt pa…" at bounding box center [466, 194] width 411 height 48
click at [267, 188] on p at bounding box center [445, 191] width 361 height 8
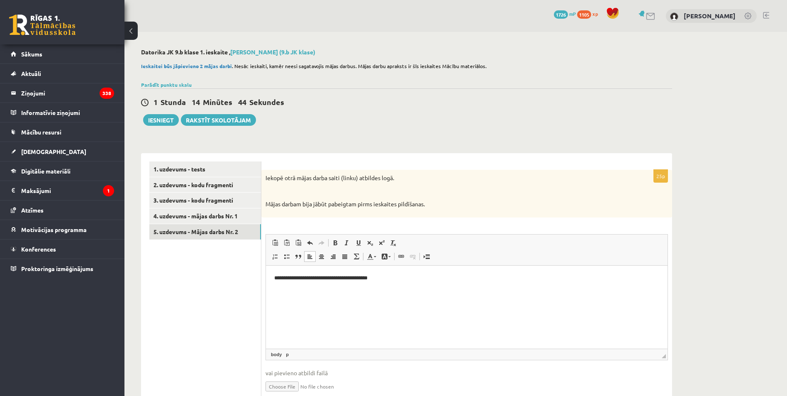
click at [265, 188] on p at bounding box center [445, 191] width 361 height 8
drag, startPoint x: 265, startPoint y: 188, endPoint x: 270, endPoint y: 191, distance: 5.6
click at [280, 192] on p at bounding box center [445, 191] width 361 height 8
click at [278, 191] on p at bounding box center [445, 191] width 361 height 8
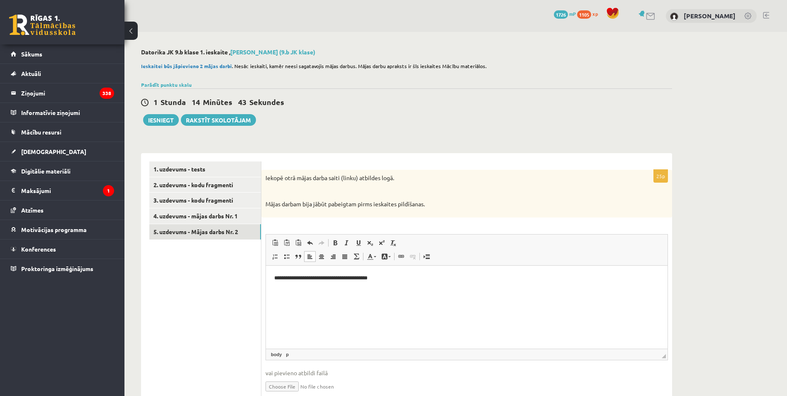
click at [286, 196] on div "Iekopē otrā mājas darba saiti (linku) atbildes logā. Mājas darbam bija jābūt pa…" at bounding box center [466, 194] width 411 height 48
drag, startPoint x: 282, startPoint y: 193, endPoint x: 263, endPoint y: 191, distance: 18.8
click at [263, 191] on div "Iekopē otrā mājas darba saiti (linku) atbildes logā. Mājas darbam bija jābūt pa…" at bounding box center [466, 194] width 411 height 48
click at [316, 117] on div "1 Stunda 14 Minūtes 38 Sekundes Ieskaite saglabāta! Iesniegt Rakstīt skolotājam" at bounding box center [406, 106] width 531 height 37
click at [249, 211] on link "4. uzdevums - mājas darbs Nr. 1" at bounding box center [205, 215] width 112 height 15
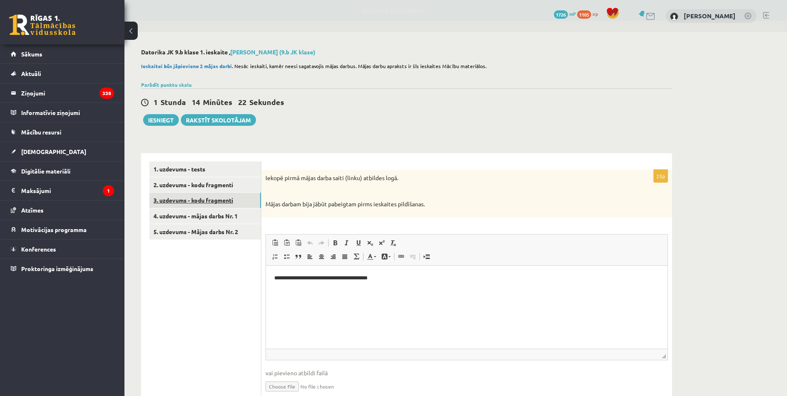
click at [236, 199] on link "3. uzdevums - kodu fragmenti" at bounding box center [205, 199] width 112 height 15
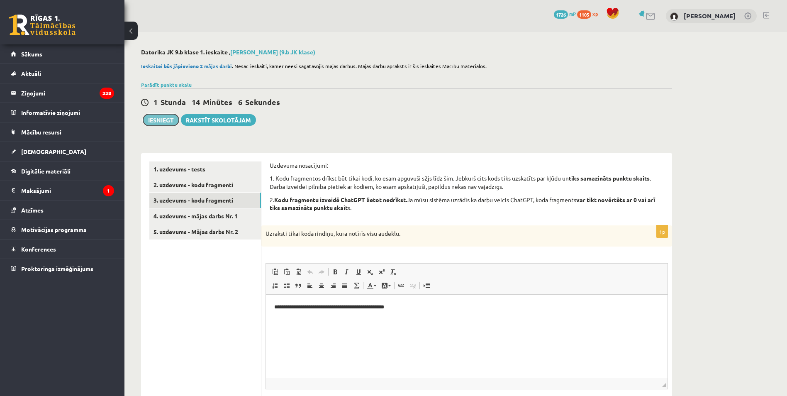
click at [162, 119] on button "Iesniegt" at bounding box center [161, 120] width 36 height 12
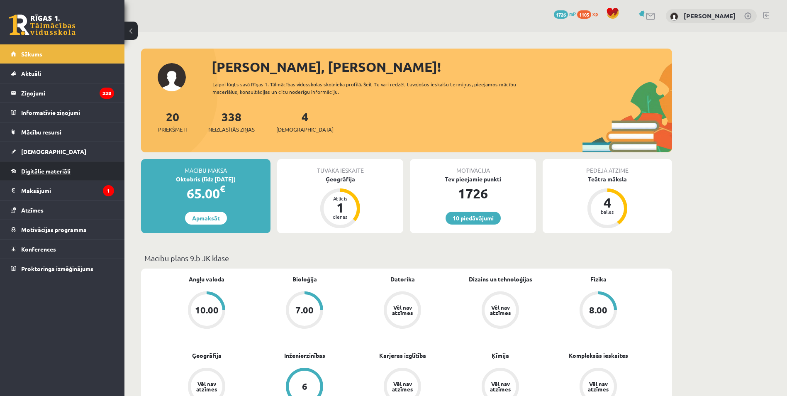
click at [50, 168] on span "Digitālie materiāli" at bounding box center [45, 170] width 49 height 7
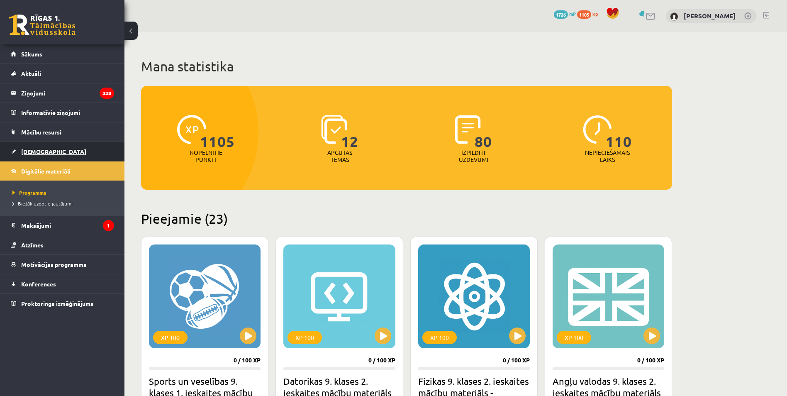
click at [46, 153] on link "[DEMOGRAPHIC_DATA]" at bounding box center [62, 151] width 103 height 19
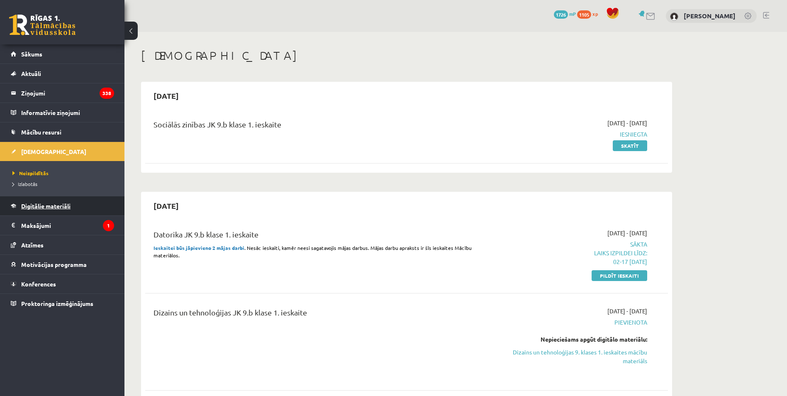
click at [52, 204] on span "Digitālie materiāli" at bounding box center [45, 205] width 49 height 7
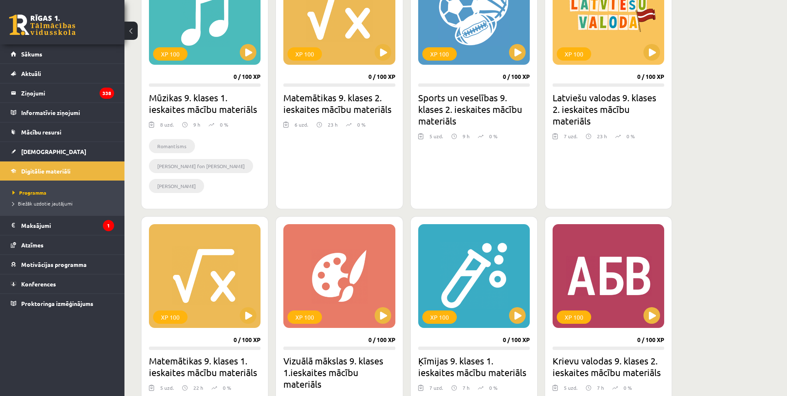
scroll to position [2129, 0]
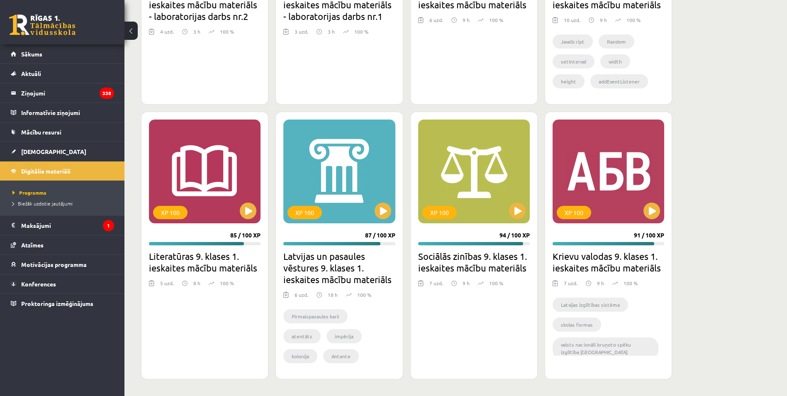
drag, startPoint x: 712, startPoint y: 339, endPoint x: 692, endPoint y: 277, distance: 65.0
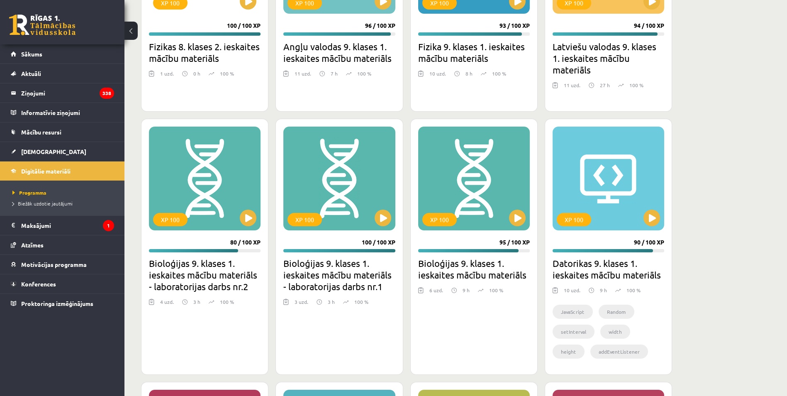
scroll to position [1859, 0]
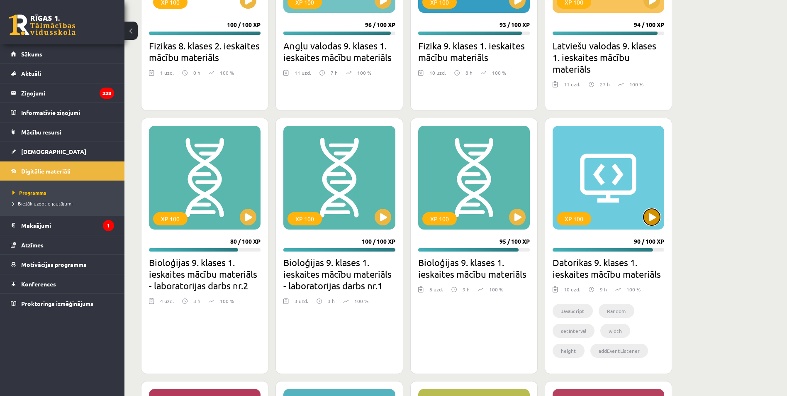
click at [652, 214] on button at bounding box center [651, 217] width 17 height 17
click at [633, 190] on div "XP 100" at bounding box center [608, 178] width 112 height 104
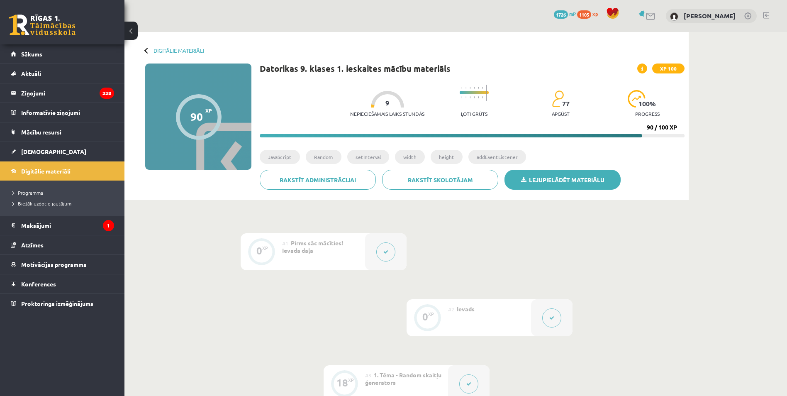
click at [548, 181] on link "Lejupielādēt materiālu" at bounding box center [562, 180] width 116 height 20
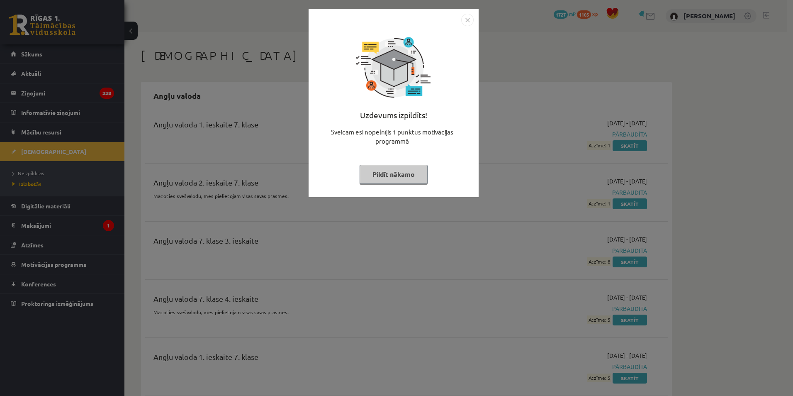
click at [532, 153] on div "Uzdevums izpildīts! Sveicam esi nopelnījis 1 punktus motivācijas programmā Pild…" at bounding box center [396, 198] width 793 height 396
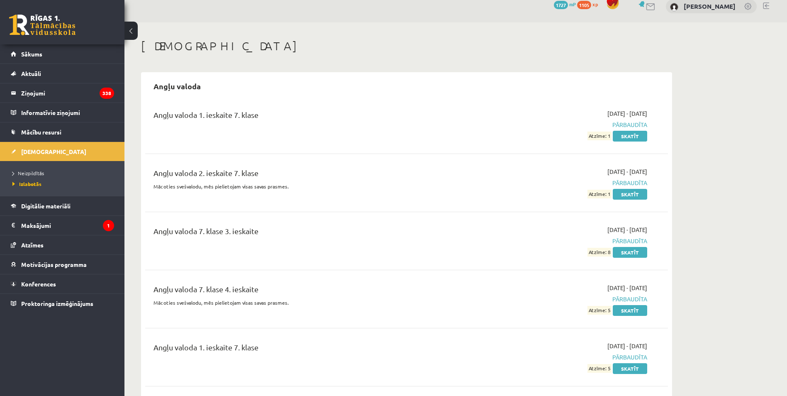
scroll to position [166, 0]
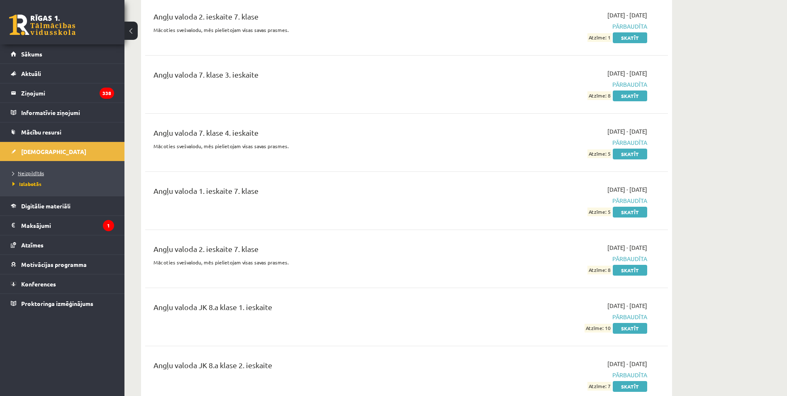
click at [24, 176] on link "Neizpildītās" at bounding box center [64, 172] width 104 height 7
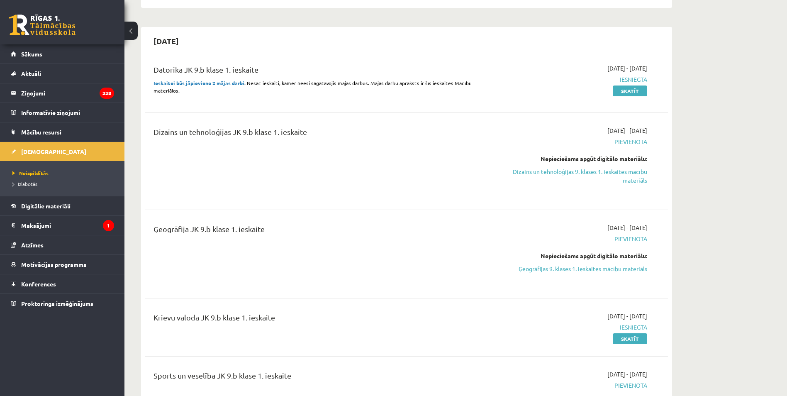
scroll to position [207, 0]
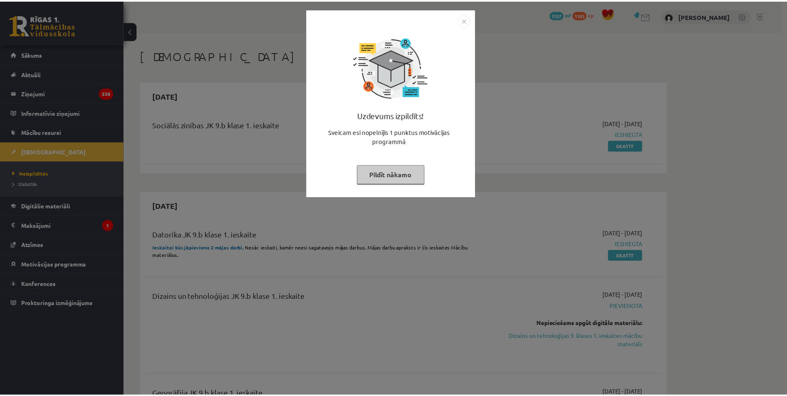
scroll to position [202, 0]
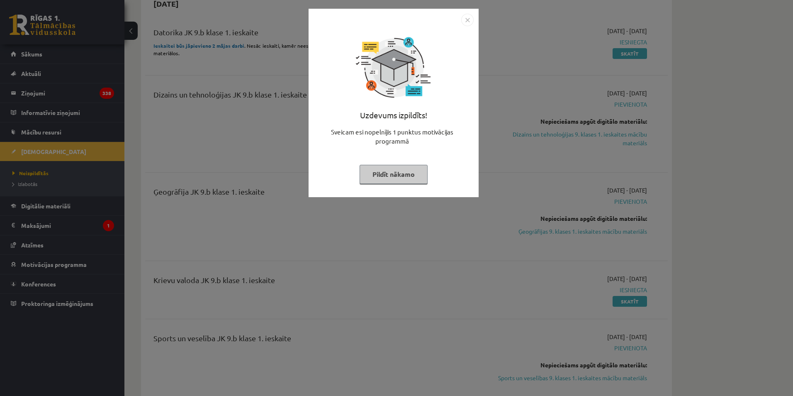
click at [625, 108] on div "Uzdevums izpildīts! Sveicam esi nopelnījis 1 punktus motivācijas programmā Pild…" at bounding box center [396, 198] width 793 height 396
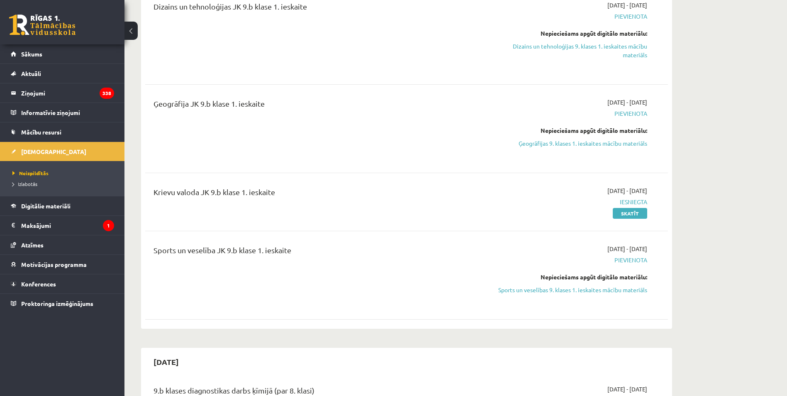
scroll to position [290, 0]
